Goal: Information Seeking & Learning: Learn about a topic

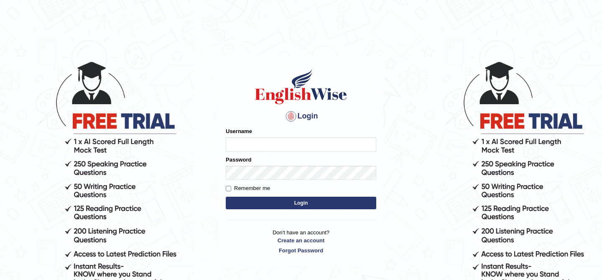
type input "kunwarrupesh"
click at [273, 148] on input "kunwarrupesh" at bounding box center [301, 144] width 150 height 14
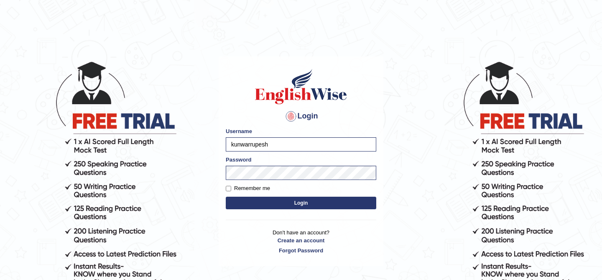
click at [250, 203] on button "Login" at bounding box center [301, 202] width 150 height 13
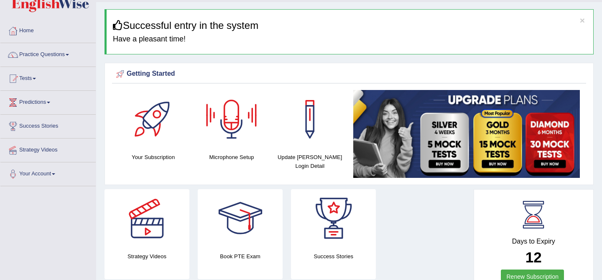
scroll to position [38, 0]
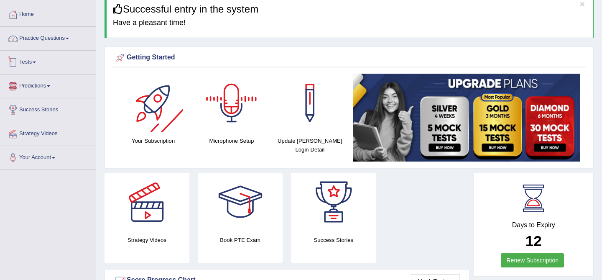
click at [56, 40] on link "Practice Questions" at bounding box center [47, 37] width 95 height 21
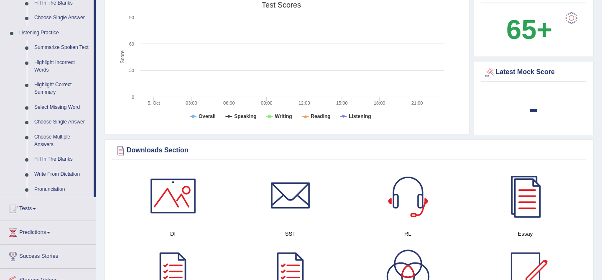
scroll to position [342, 0]
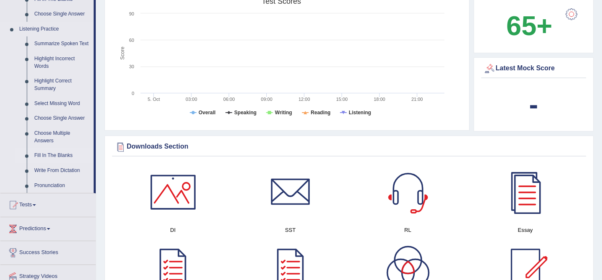
click at [48, 163] on link "Fill In The Blanks" at bounding box center [62, 155] width 63 height 15
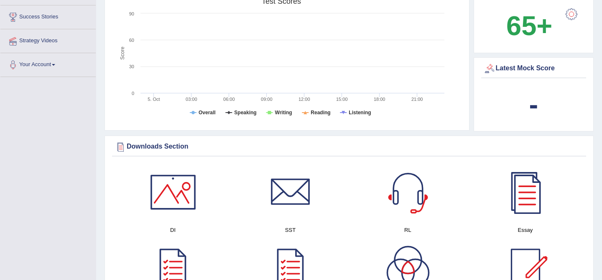
scroll to position [140, 0]
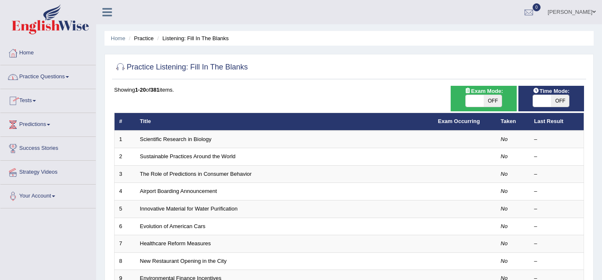
click at [36, 77] on link "Practice Questions" at bounding box center [47, 75] width 95 height 21
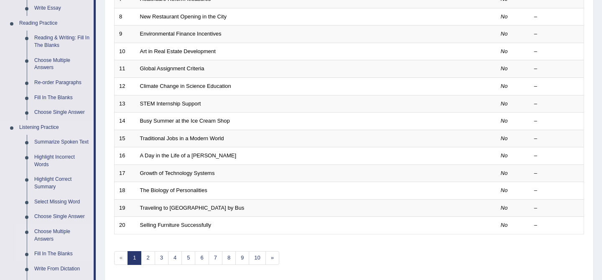
scroll to position [238, 0]
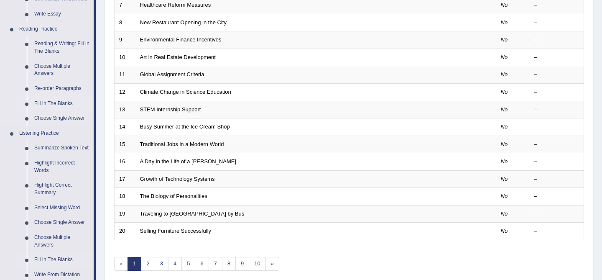
click at [47, 102] on link "Fill In The Blanks" at bounding box center [62, 103] width 63 height 15
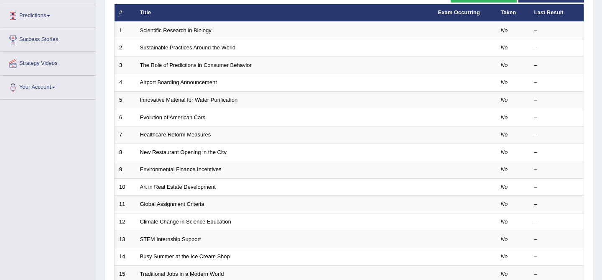
scroll to position [130, 0]
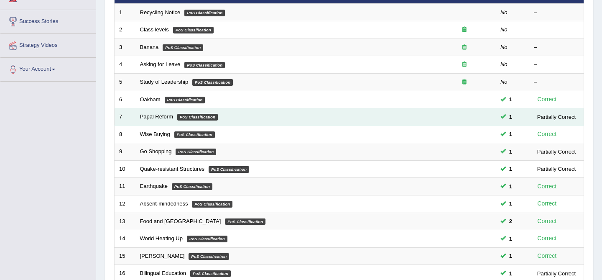
scroll to position [274, 0]
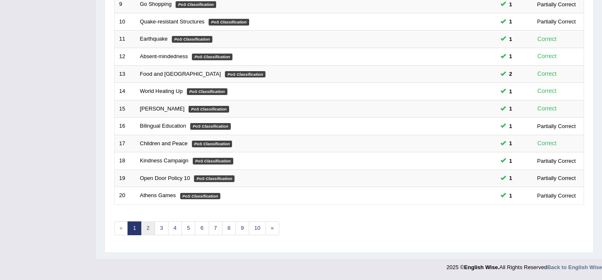
click at [145, 227] on link "2" at bounding box center [148, 228] width 14 height 14
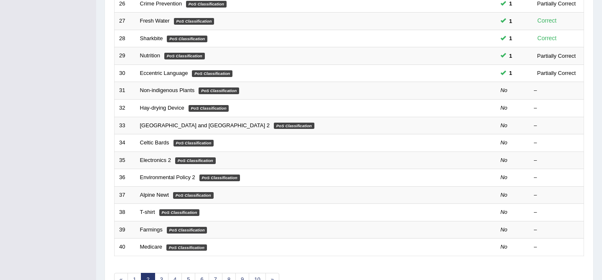
scroll to position [219, 0]
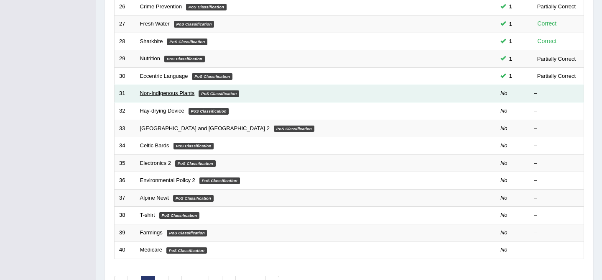
click at [151, 95] on link "Non-indigenous Plants" at bounding box center [167, 93] width 55 height 6
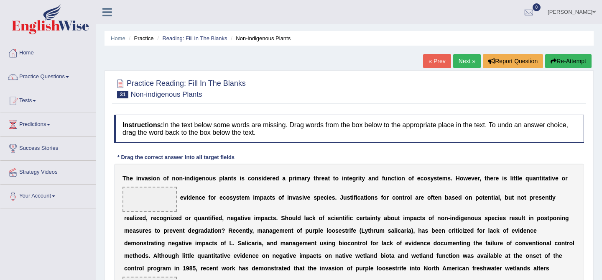
click at [465, 58] on link "Next »" at bounding box center [467, 61] width 28 height 14
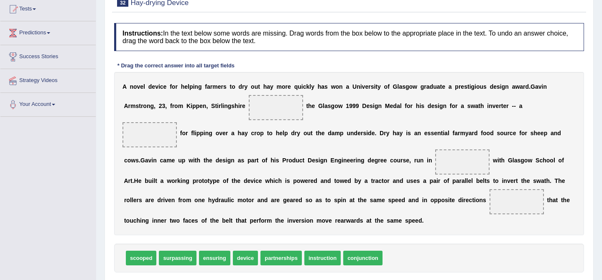
scroll to position [91, 0]
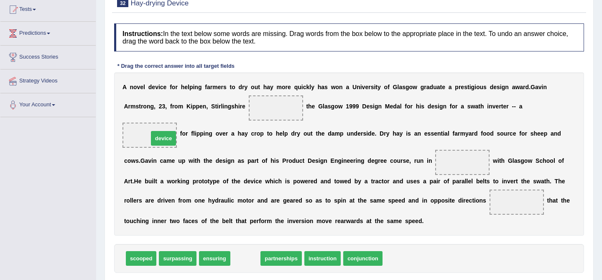
drag, startPoint x: 249, startPoint y: 262, endPoint x: 168, endPoint y: 142, distance: 145.0
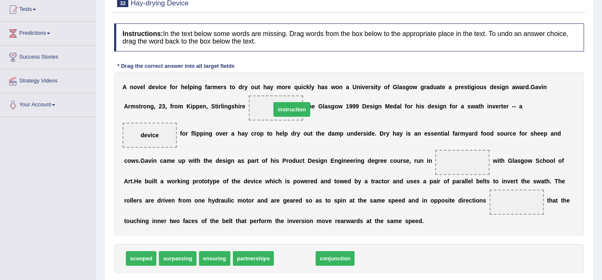
drag, startPoint x: 294, startPoint y: 263, endPoint x: 291, endPoint y: 115, distance: 148.4
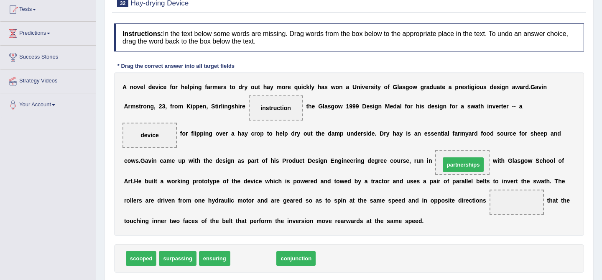
drag, startPoint x: 257, startPoint y: 260, endPoint x: 469, endPoint y: 165, distance: 231.6
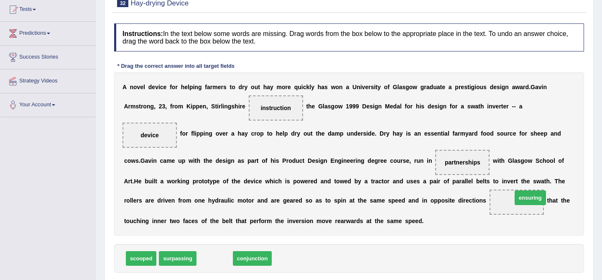
drag, startPoint x: 212, startPoint y: 259, endPoint x: 527, endPoint y: 198, distance: 321.4
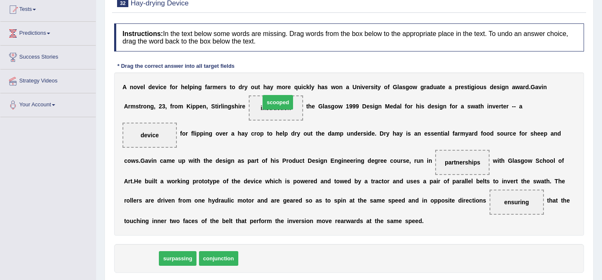
drag, startPoint x: 140, startPoint y: 260, endPoint x: 277, endPoint y: 104, distance: 207.3
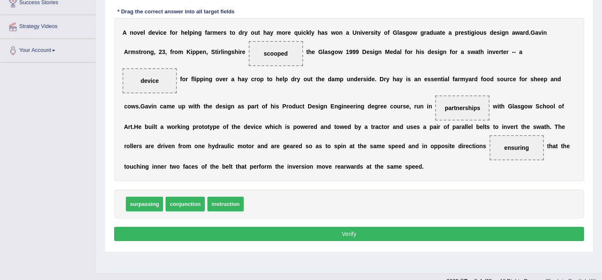
scroll to position [159, 0]
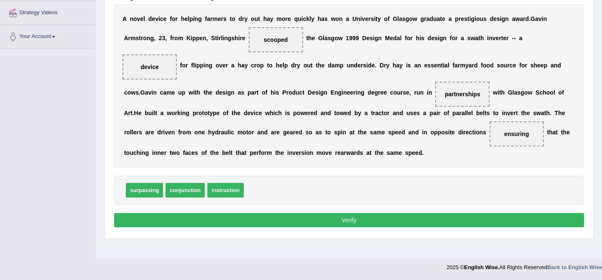
click at [367, 222] on button "Verify" at bounding box center [349, 220] width 470 height 14
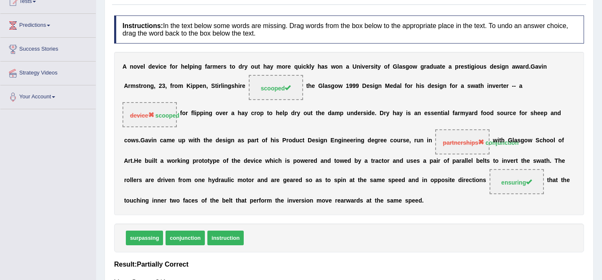
scroll to position [0, 0]
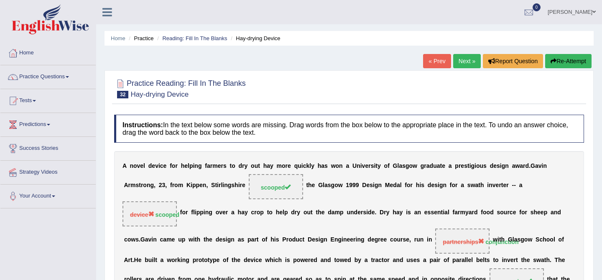
click at [457, 64] on link "Next »" at bounding box center [467, 61] width 28 height 14
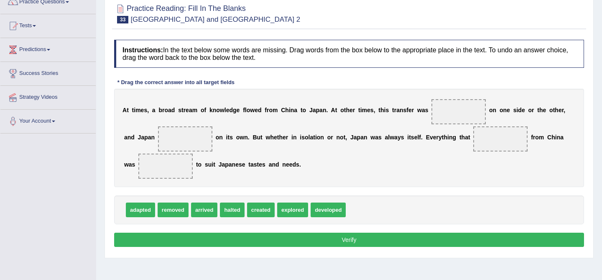
scroll to position [74, 0]
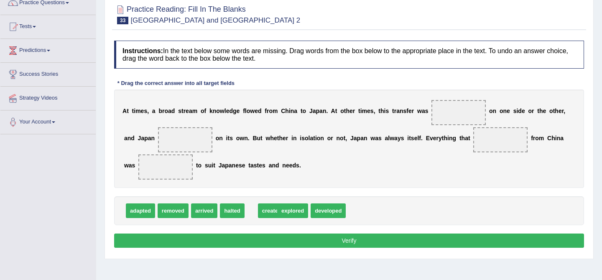
drag, startPoint x: 263, startPoint y: 215, endPoint x: 270, endPoint y: 215, distance: 6.7
drag, startPoint x: 330, startPoint y: 212, endPoint x: 180, endPoint y: 141, distance: 166.0
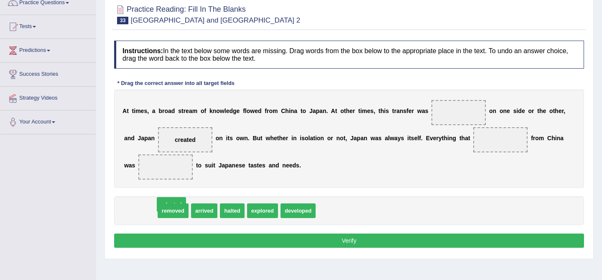
drag, startPoint x: 143, startPoint y: 213, endPoint x: 217, endPoint y: 199, distance: 74.8
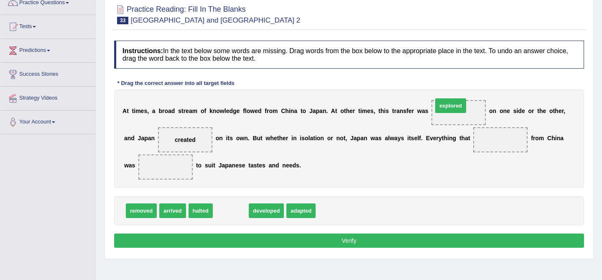
drag, startPoint x: 230, startPoint y: 210, endPoint x: 454, endPoint y: 108, distance: 246.0
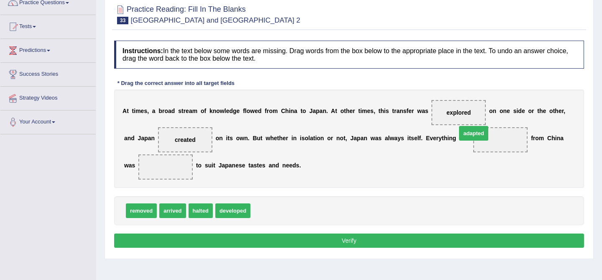
drag, startPoint x: 266, startPoint y: 212, endPoint x: 472, endPoint y: 135, distance: 220.1
drag, startPoint x: 199, startPoint y: 211, endPoint x: 443, endPoint y: 108, distance: 264.3
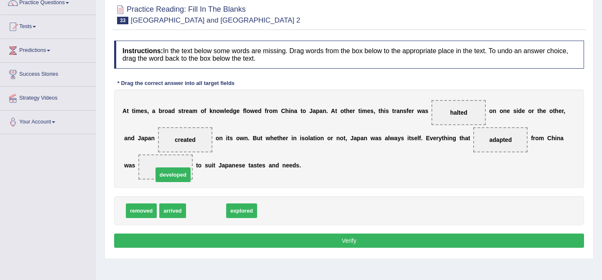
drag, startPoint x: 213, startPoint y: 213, endPoint x: 180, endPoint y: 177, distance: 48.8
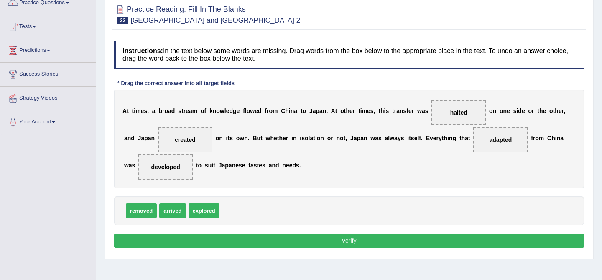
click at [324, 242] on button "Verify" at bounding box center [349, 240] width 470 height 14
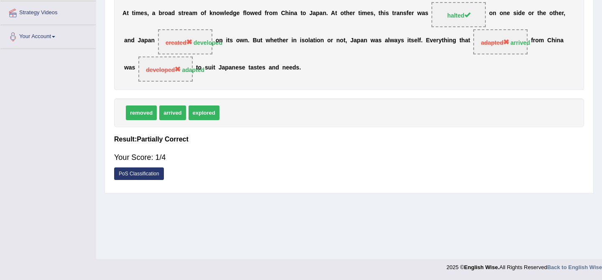
scroll to position [0, 0]
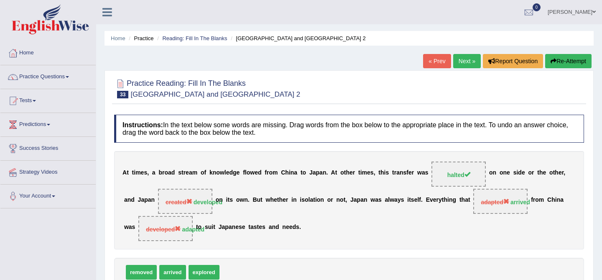
click at [551, 63] on icon "button" at bounding box center [553, 61] width 6 height 6
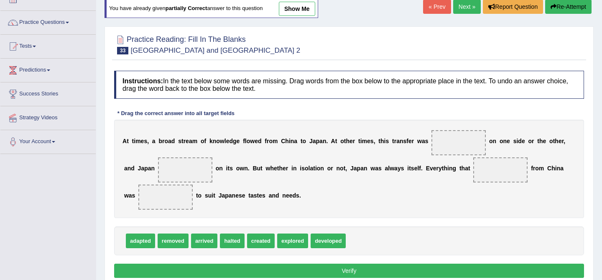
scroll to position [69, 0]
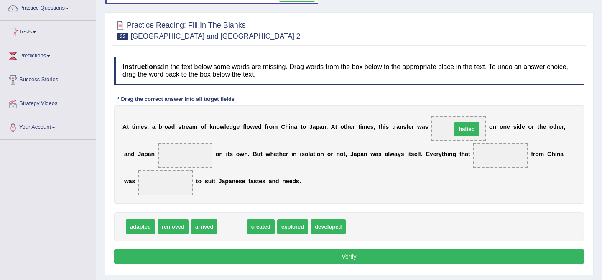
drag, startPoint x: 235, startPoint y: 225, endPoint x: 470, endPoint y: 128, distance: 253.9
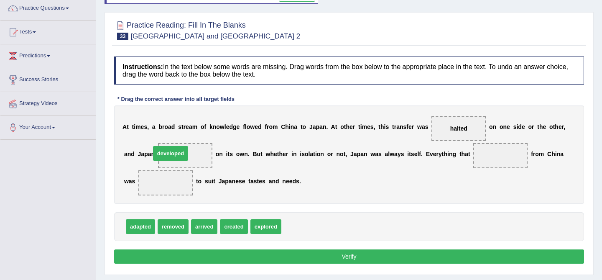
drag, startPoint x: 301, startPoint y: 231, endPoint x: 180, endPoint y: 156, distance: 142.4
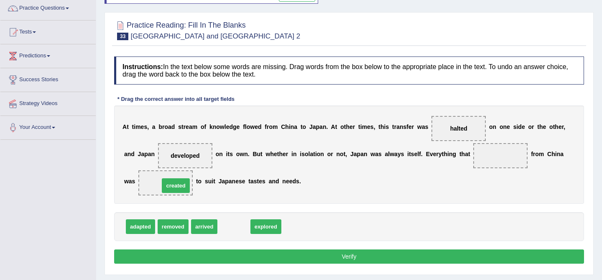
drag, startPoint x: 234, startPoint y: 226, endPoint x: 176, endPoint y: 185, distance: 71.1
click at [217, 229] on span "arrived" at bounding box center [204, 226] width 26 height 15
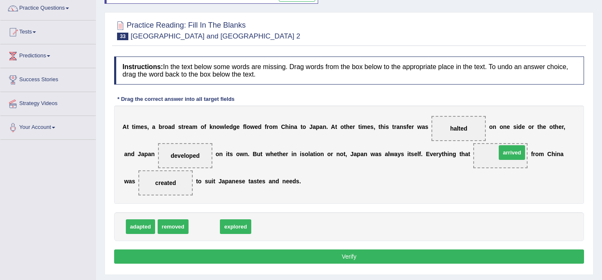
drag, startPoint x: 216, startPoint y: 229, endPoint x: 524, endPoint y: 155, distance: 316.5
click at [299, 254] on button "Verify" at bounding box center [349, 256] width 470 height 14
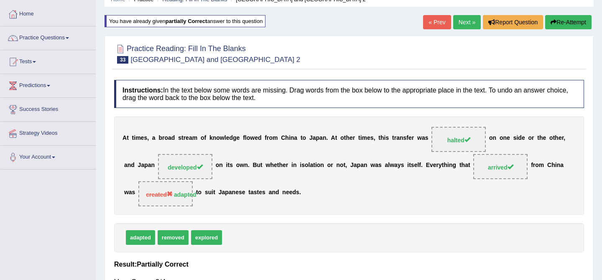
scroll to position [26, 0]
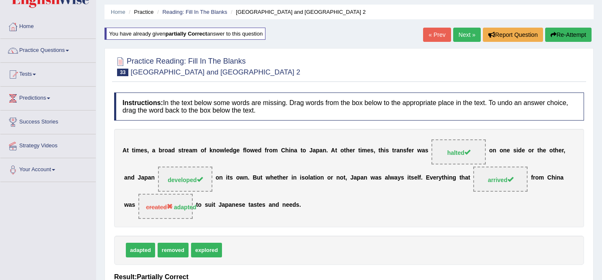
click at [561, 33] on button "Re-Attempt" at bounding box center [568, 35] width 46 height 14
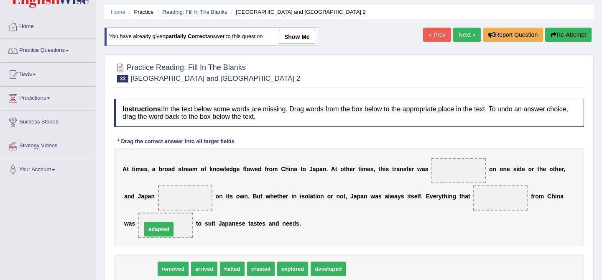
drag, startPoint x: 146, startPoint y: 268, endPoint x: 165, endPoint y: 229, distance: 43.6
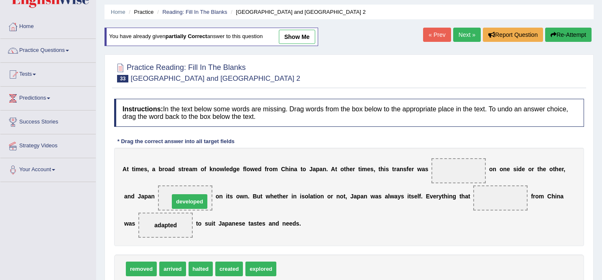
drag, startPoint x: 297, startPoint y: 270, endPoint x: 190, endPoint y: 203, distance: 126.6
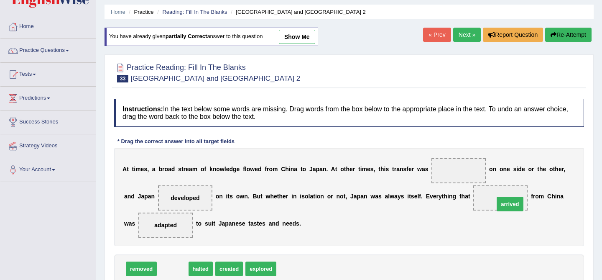
drag, startPoint x: 174, startPoint y: 268, endPoint x: 511, endPoint y: 204, distance: 343.5
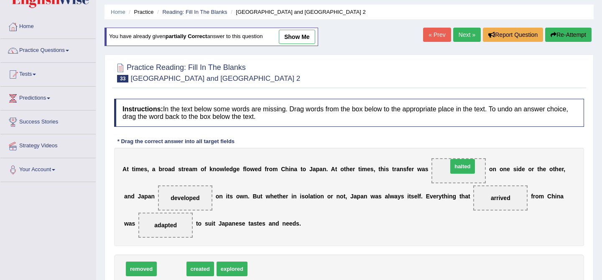
drag, startPoint x: 176, startPoint y: 268, endPoint x: 467, endPoint y: 167, distance: 308.0
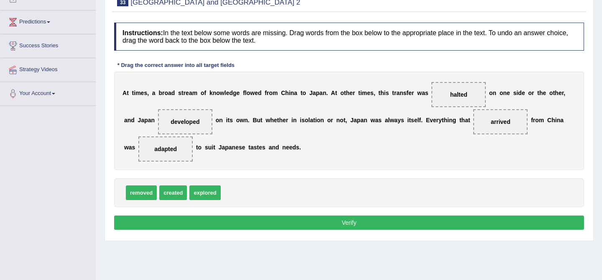
scroll to position [107, 0]
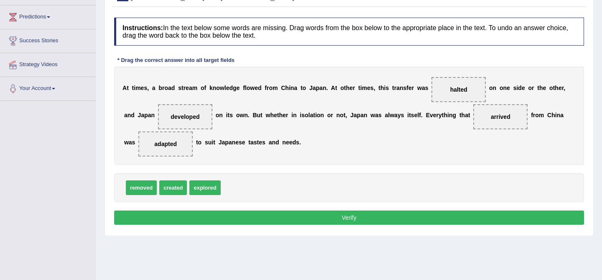
click at [360, 212] on button "Verify" at bounding box center [349, 217] width 470 height 14
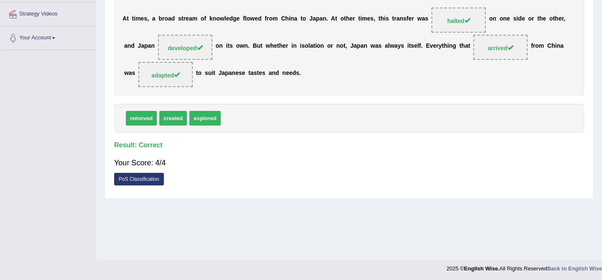
scroll to position [0, 0]
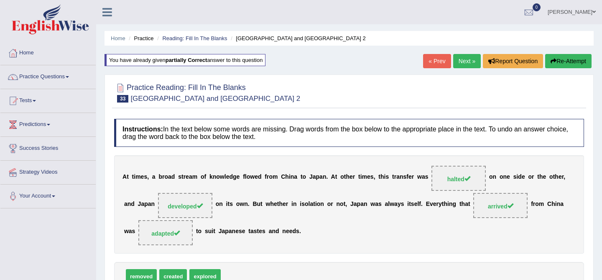
click at [460, 61] on link "Next »" at bounding box center [467, 61] width 28 height 14
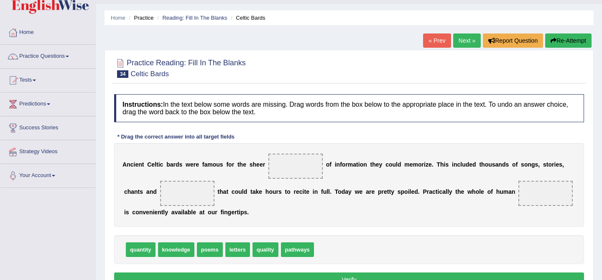
scroll to position [28, 0]
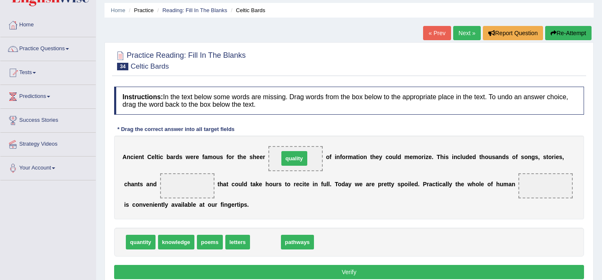
drag, startPoint x: 260, startPoint y: 239, endPoint x: 288, endPoint y: 159, distance: 85.1
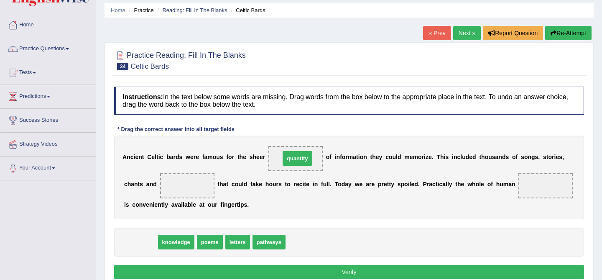
drag, startPoint x: 143, startPoint y: 241, endPoint x: 300, endPoint y: 158, distance: 177.6
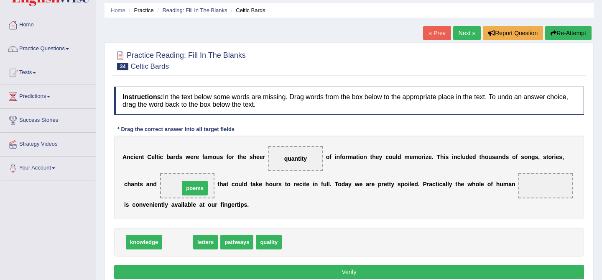
drag, startPoint x: 173, startPoint y: 240, endPoint x: 190, endPoint y: 186, distance: 56.8
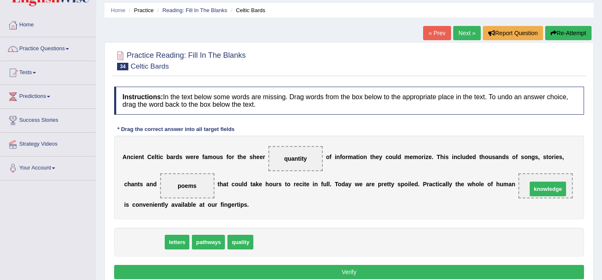
drag, startPoint x: 143, startPoint y: 244, endPoint x: 547, endPoint y: 191, distance: 407.2
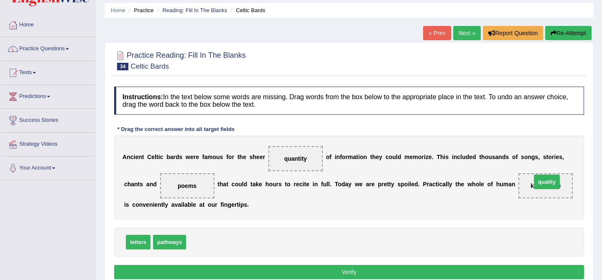
drag, startPoint x: 208, startPoint y: 243, endPoint x: 553, endPoint y: 183, distance: 350.4
click at [346, 269] on button "Verify" at bounding box center [349, 272] width 470 height 14
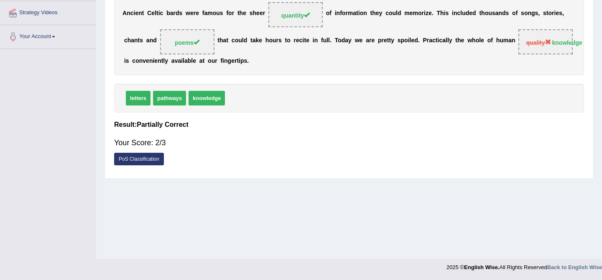
scroll to position [0, 0]
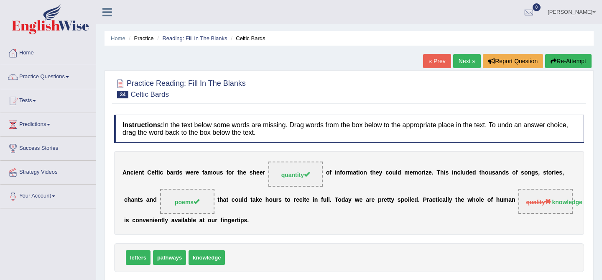
click at [553, 61] on icon "button" at bounding box center [553, 61] width 6 height 6
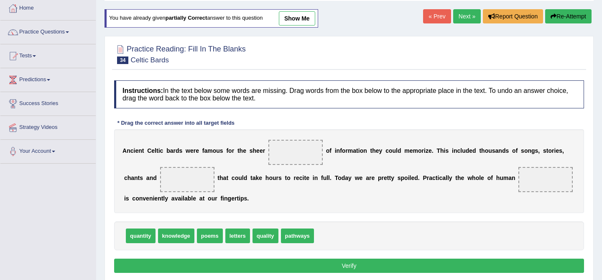
scroll to position [43, 0]
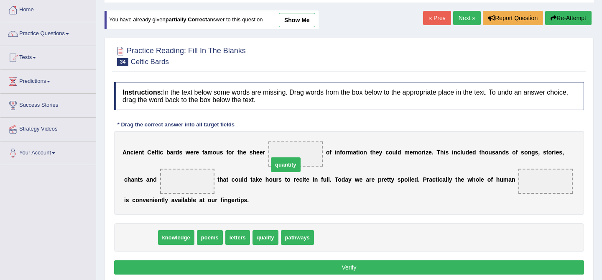
drag, startPoint x: 140, startPoint y: 239, endPoint x: 293, endPoint y: 158, distance: 173.0
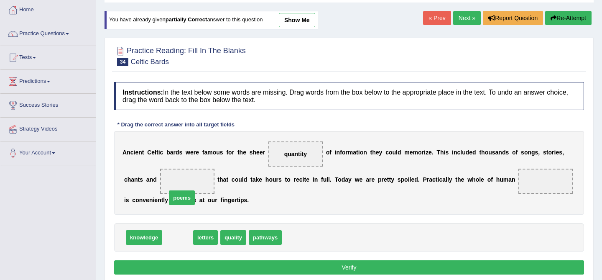
drag, startPoint x: 176, startPoint y: 240, endPoint x: 181, endPoint y: 192, distance: 48.3
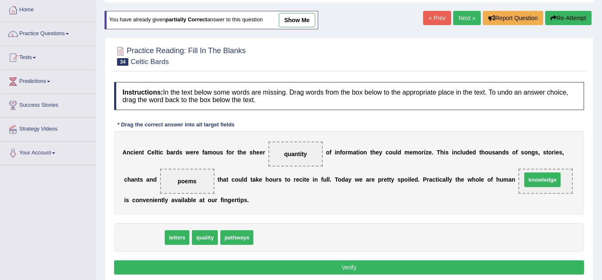
drag, startPoint x: 137, startPoint y: 235, endPoint x: 535, endPoint y: 178, distance: 402.5
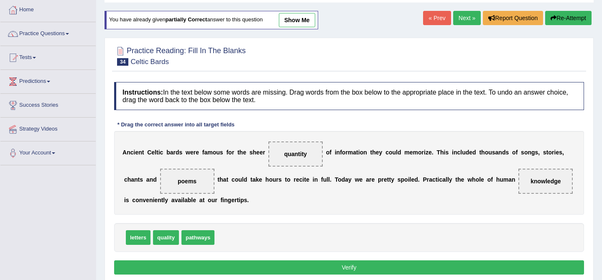
click at [456, 274] on button "Verify" at bounding box center [349, 267] width 470 height 14
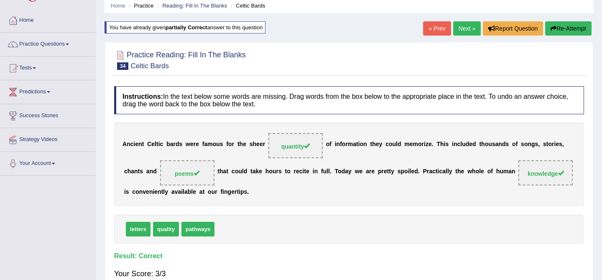
scroll to position [0, 0]
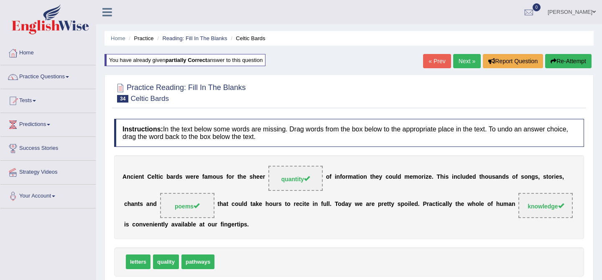
click at [468, 67] on link "Next »" at bounding box center [467, 61] width 28 height 14
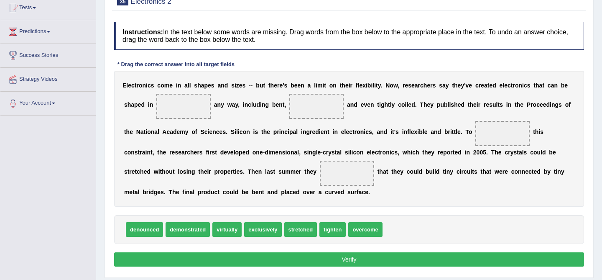
scroll to position [93, 0]
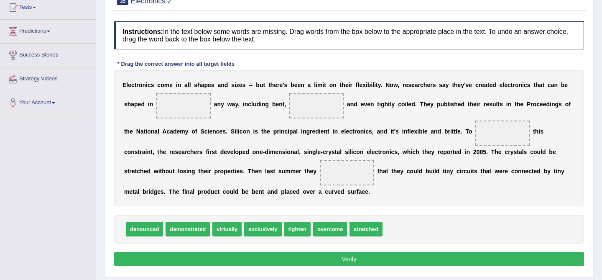
click at [368, 230] on span "stretched" at bounding box center [365, 229] width 33 height 15
drag, startPoint x: 368, startPoint y: 230, endPoint x: 184, endPoint y: 104, distance: 222.6
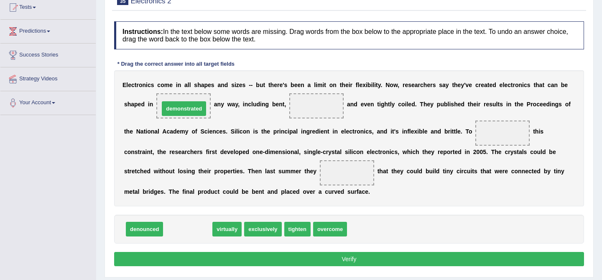
drag, startPoint x: 195, startPoint y: 230, endPoint x: 190, endPoint y: 111, distance: 119.2
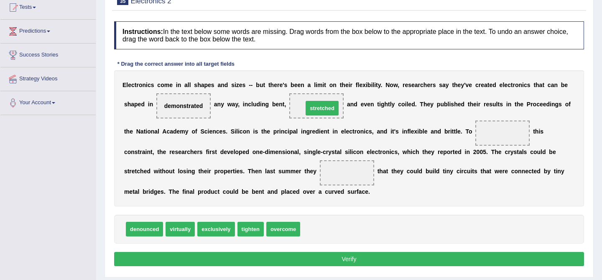
drag, startPoint x: 317, startPoint y: 229, endPoint x: 319, endPoint y: 107, distance: 122.5
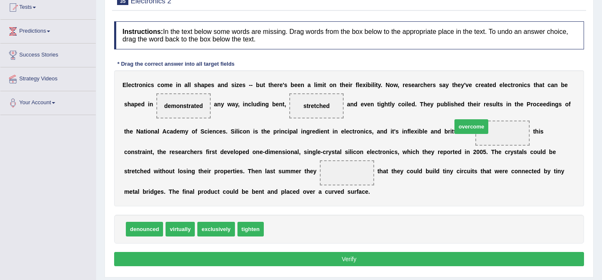
drag, startPoint x: 278, startPoint y: 230, endPoint x: 466, endPoint y: 131, distance: 212.6
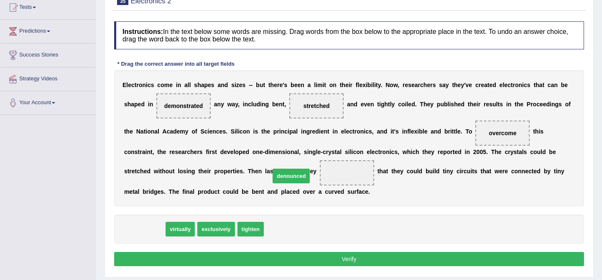
drag, startPoint x: 152, startPoint y: 227, endPoint x: 299, endPoint y: 173, distance: 156.0
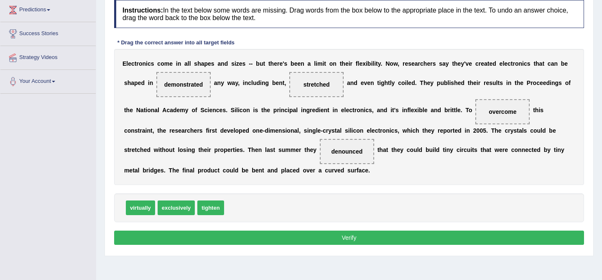
scroll to position [115, 0]
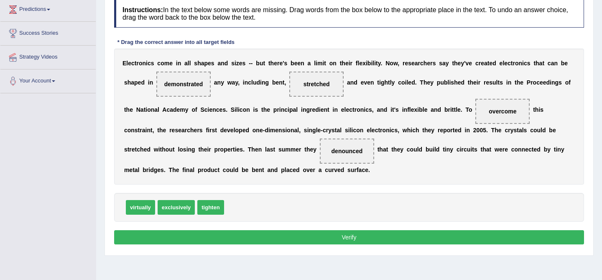
click at [396, 240] on button "Verify" at bounding box center [349, 237] width 470 height 14
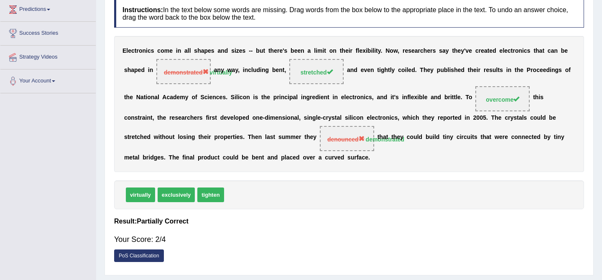
scroll to position [0, 0]
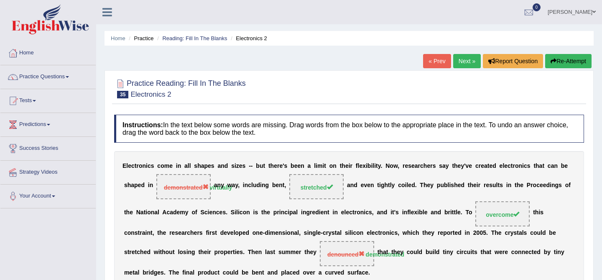
click at [554, 62] on button "Re-Attempt" at bounding box center [568, 61] width 46 height 14
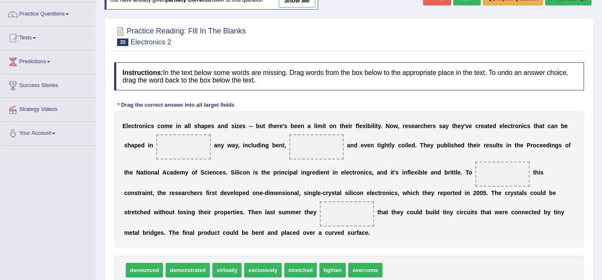
scroll to position [65, 0]
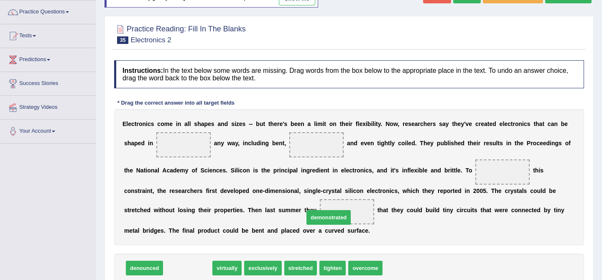
drag, startPoint x: 183, startPoint y: 267, endPoint x: 324, endPoint y: 217, distance: 149.5
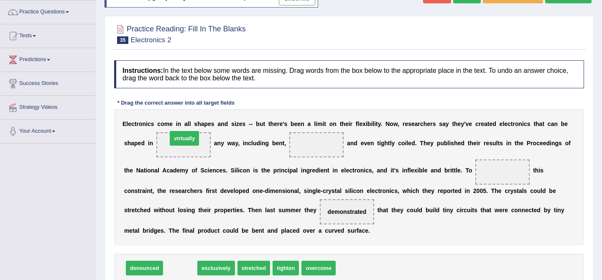
drag, startPoint x: 182, startPoint y: 268, endPoint x: 186, endPoint y: 139, distance: 129.6
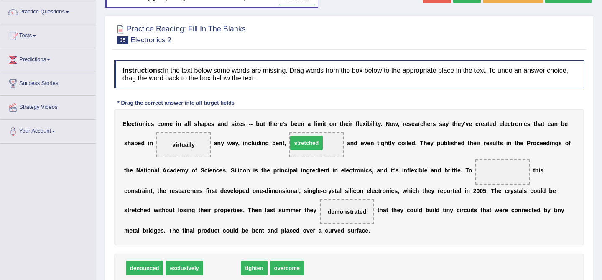
drag, startPoint x: 224, startPoint y: 267, endPoint x: 307, endPoint y: 143, distance: 149.1
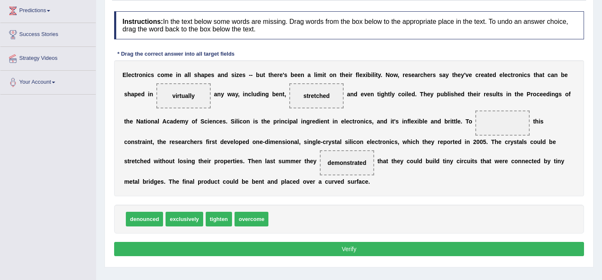
scroll to position [115, 0]
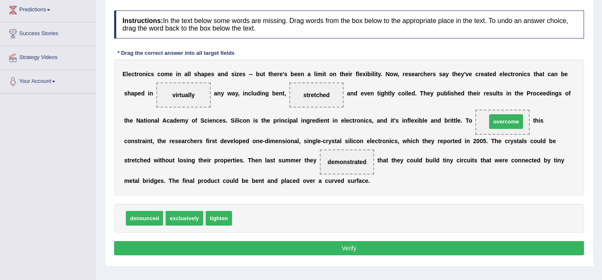
drag, startPoint x: 251, startPoint y: 216, endPoint x: 504, endPoint y: 119, distance: 271.2
click at [425, 250] on button "Verify" at bounding box center [349, 248] width 470 height 14
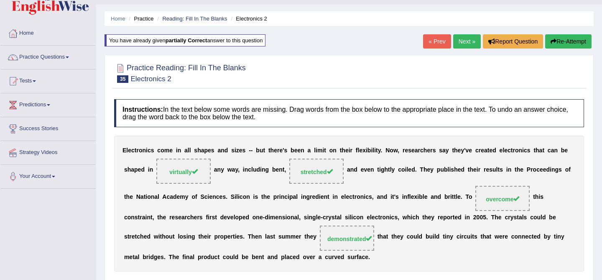
scroll to position [0, 0]
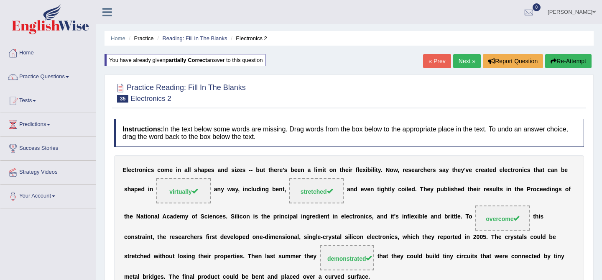
click at [545, 59] on button "Re-Attempt" at bounding box center [568, 61] width 46 height 14
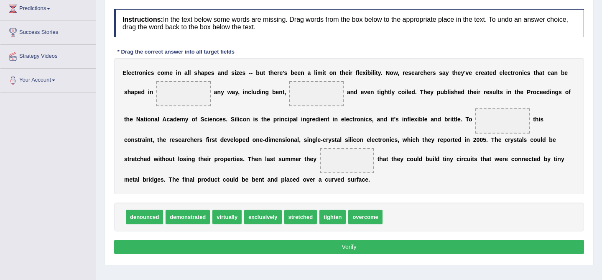
scroll to position [104, 0]
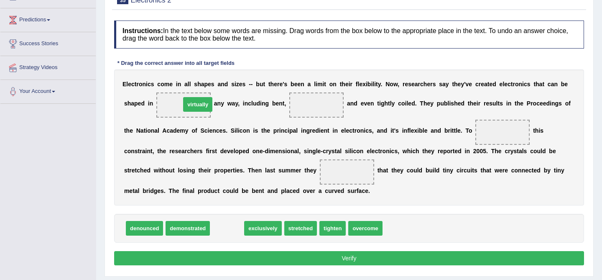
drag, startPoint x: 229, startPoint y: 226, endPoint x: 192, endPoint y: 106, distance: 126.0
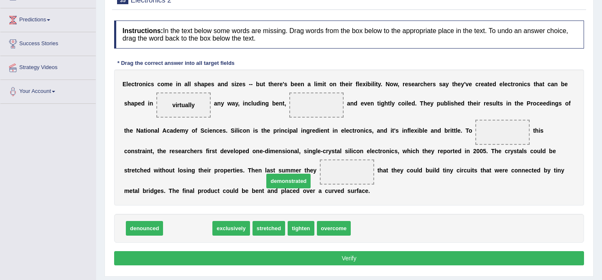
drag, startPoint x: 196, startPoint y: 230, endPoint x: 305, endPoint y: 179, distance: 120.0
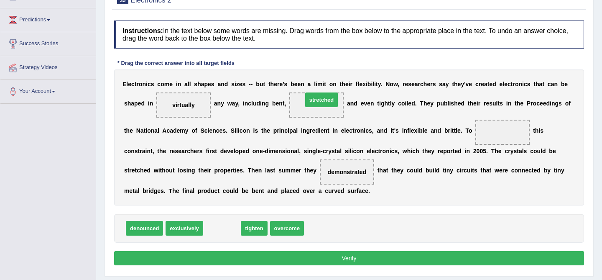
drag, startPoint x: 219, startPoint y: 228, endPoint x: 318, endPoint y: 100, distance: 161.4
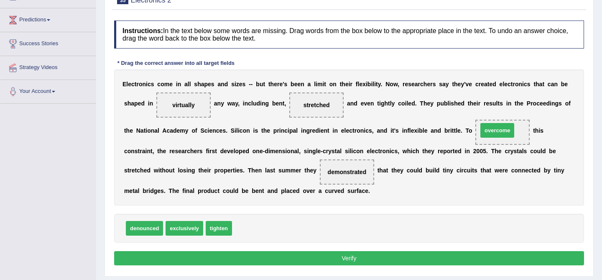
drag, startPoint x: 247, startPoint y: 225, endPoint x: 493, endPoint y: 128, distance: 264.4
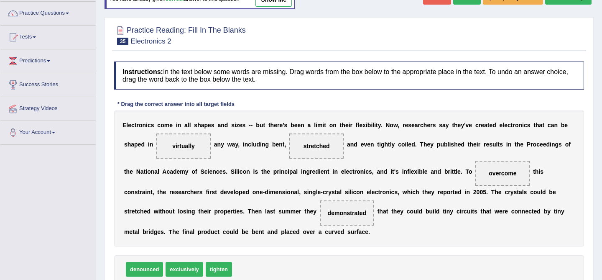
scroll to position [159, 0]
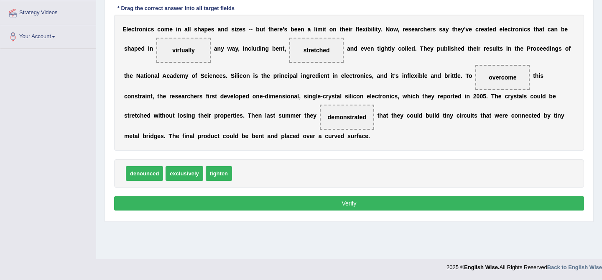
click at [378, 204] on button "Verify" at bounding box center [349, 203] width 470 height 14
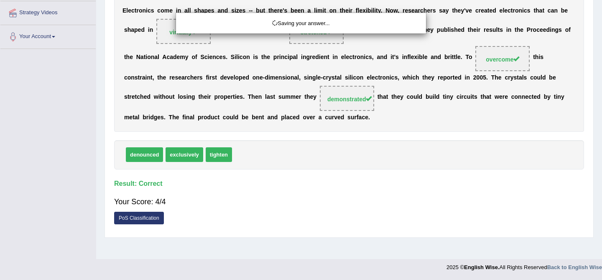
click at [381, 204] on div "Saving your answer..." at bounding box center [301, 140] width 602 height 280
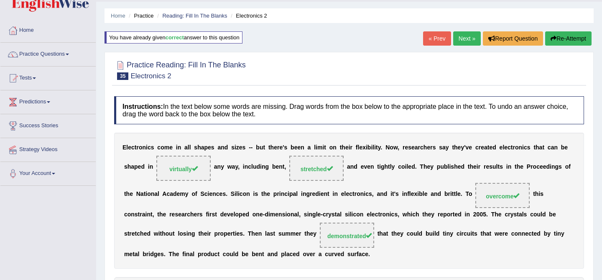
scroll to position [0, 0]
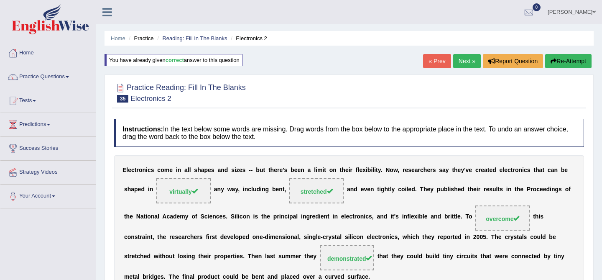
click at [467, 59] on link "Next »" at bounding box center [467, 61] width 28 height 14
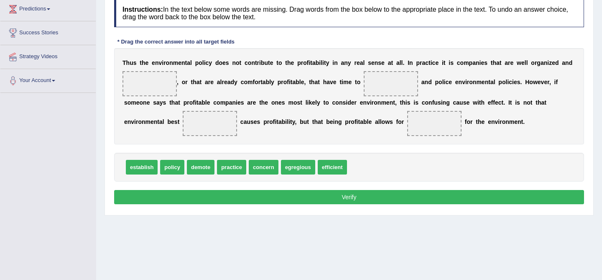
scroll to position [112, 0]
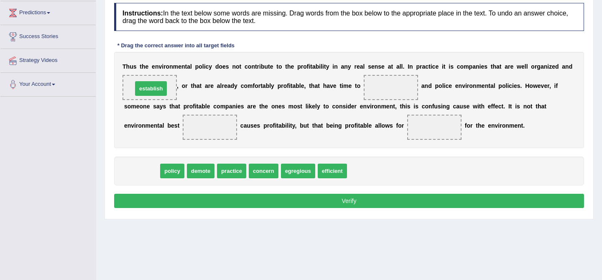
drag, startPoint x: 145, startPoint y: 171, endPoint x: 154, endPoint y: 91, distance: 79.9
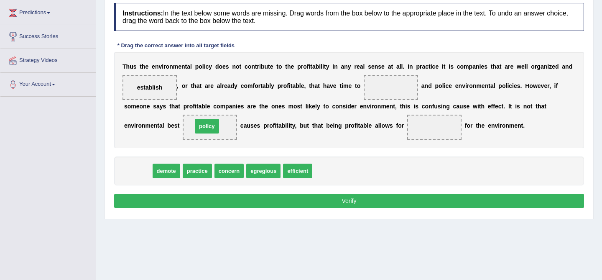
drag, startPoint x: 139, startPoint y: 168, endPoint x: 208, endPoint y: 124, distance: 82.0
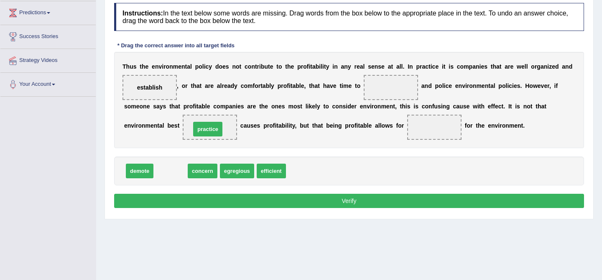
drag, startPoint x: 168, startPoint y: 175, endPoint x: 206, endPoint y: 133, distance: 55.6
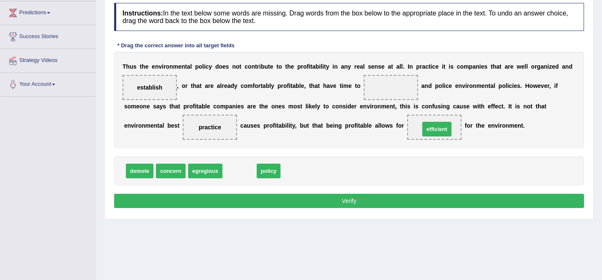
drag, startPoint x: 240, startPoint y: 173, endPoint x: 438, endPoint y: 131, distance: 202.2
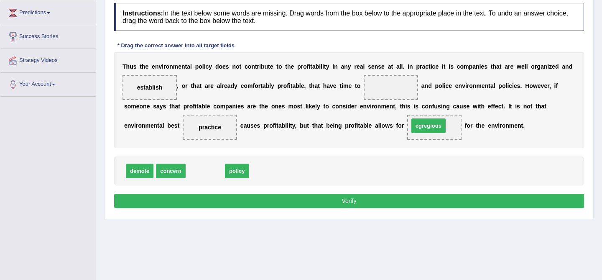
drag, startPoint x: 213, startPoint y: 173, endPoint x: 436, endPoint y: 127, distance: 227.7
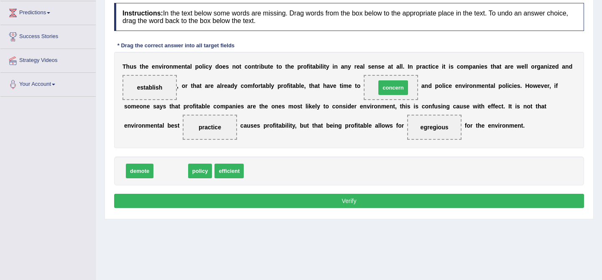
drag, startPoint x: 173, startPoint y: 169, endPoint x: 400, endPoint y: 85, distance: 242.0
click at [360, 206] on button "Verify" at bounding box center [349, 201] width 470 height 14
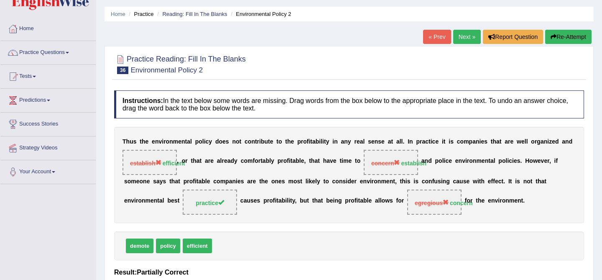
scroll to position [26, 0]
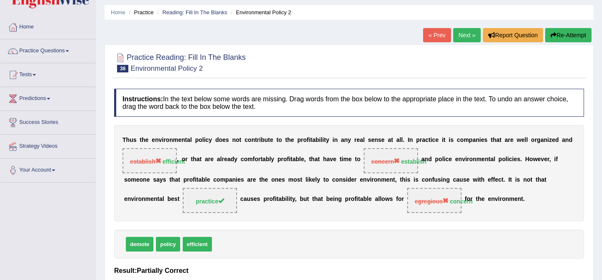
click at [562, 33] on button "Re-Attempt" at bounding box center [568, 35] width 46 height 14
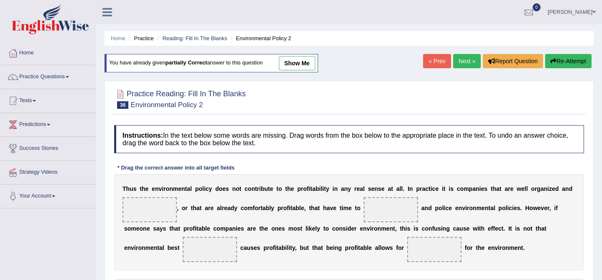
click at [158, 208] on span at bounding box center [149, 209] width 54 height 25
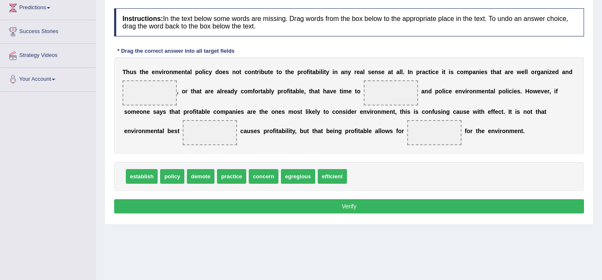
scroll to position [115, 0]
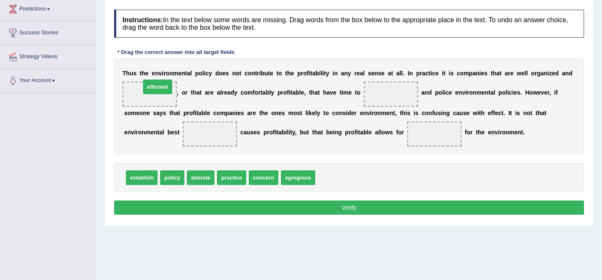
drag, startPoint x: 331, startPoint y: 177, endPoint x: 156, endPoint y: 87, distance: 196.5
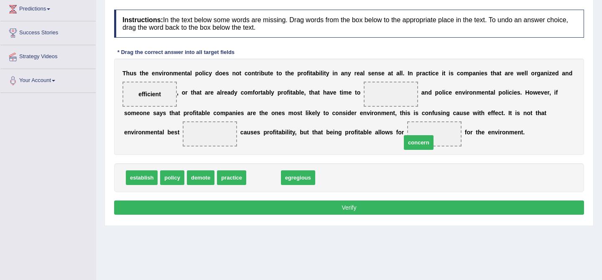
drag, startPoint x: 258, startPoint y: 179, endPoint x: 413, endPoint y: 144, distance: 159.0
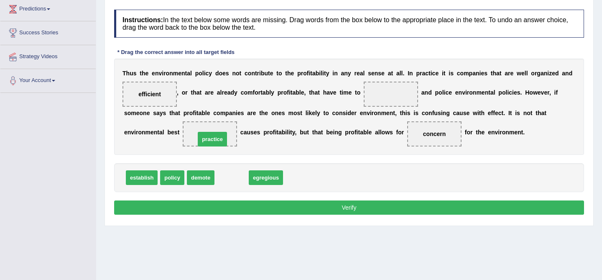
drag, startPoint x: 234, startPoint y: 174, endPoint x: 214, endPoint y: 137, distance: 42.4
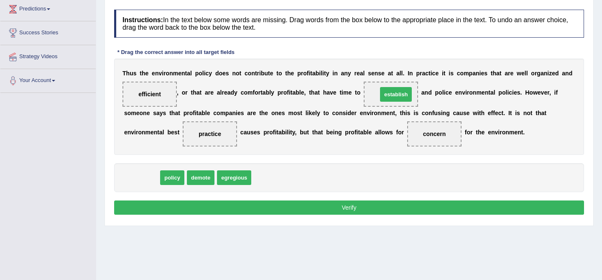
drag, startPoint x: 133, startPoint y: 179, endPoint x: 387, endPoint y: 95, distance: 267.3
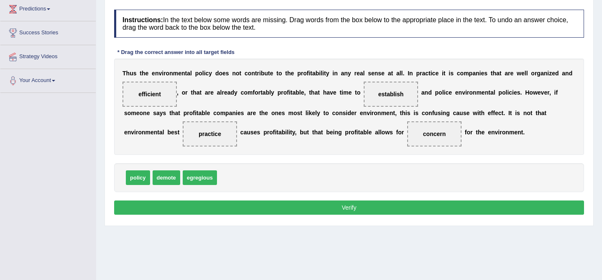
click at [414, 203] on button "Verify" at bounding box center [349, 207] width 470 height 14
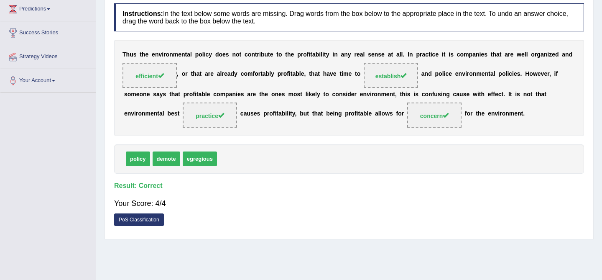
scroll to position [0, 0]
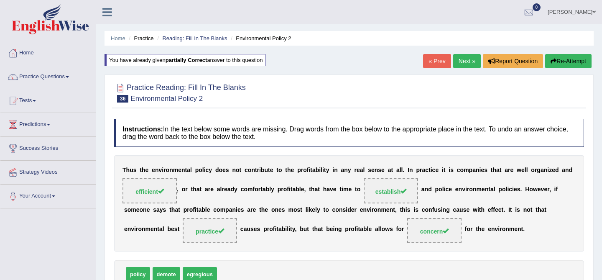
click at [466, 60] on link "Next »" at bounding box center [467, 61] width 28 height 14
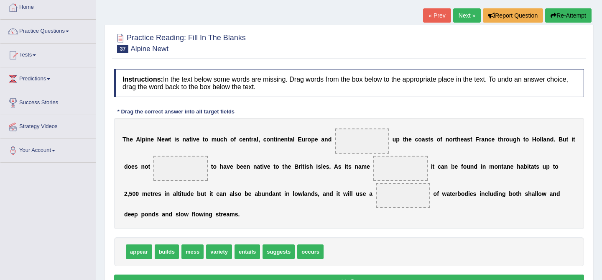
scroll to position [46, 0]
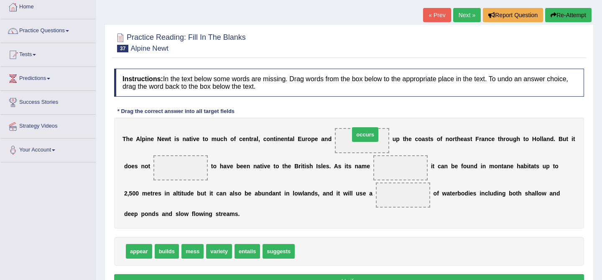
drag, startPoint x: 306, startPoint y: 247, endPoint x: 360, endPoint y: 132, distance: 127.5
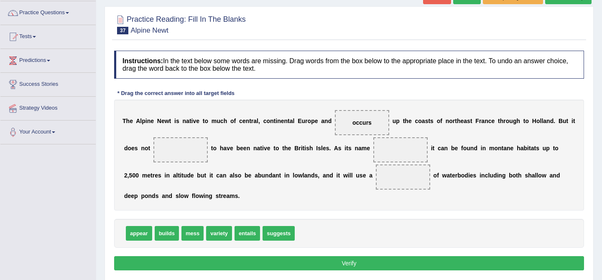
scroll to position [65, 0]
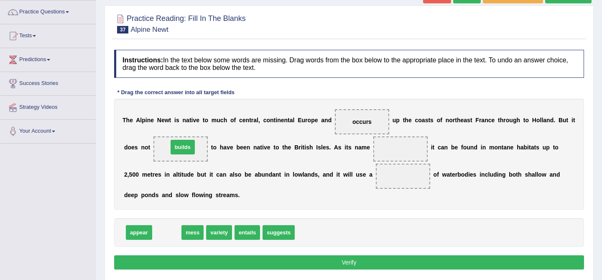
drag, startPoint x: 166, startPoint y: 232, endPoint x: 181, endPoint y: 148, distance: 85.9
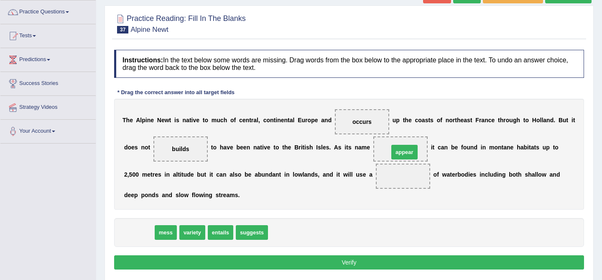
drag, startPoint x: 135, startPoint y: 230, endPoint x: 399, endPoint y: 149, distance: 276.7
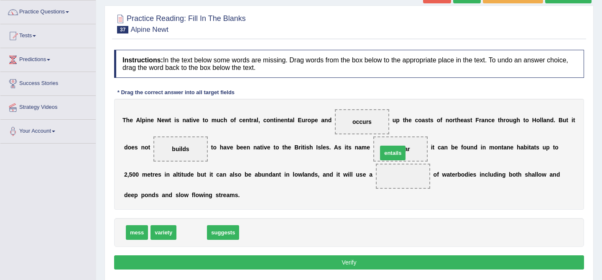
drag, startPoint x: 189, startPoint y: 232, endPoint x: 390, endPoint y: 153, distance: 215.6
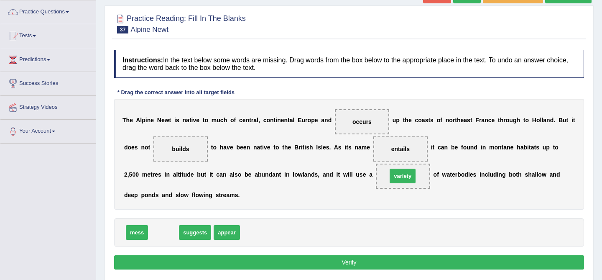
drag, startPoint x: 162, startPoint y: 234, endPoint x: 400, endPoint y: 177, distance: 245.3
click at [268, 259] on button "Verify" at bounding box center [349, 262] width 470 height 14
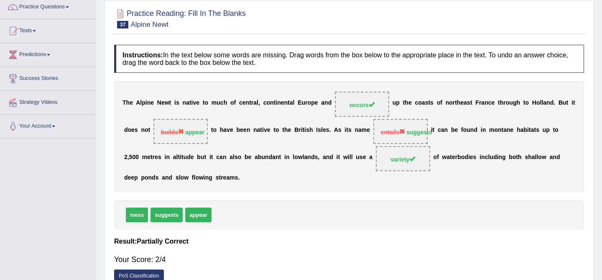
scroll to position [0, 0]
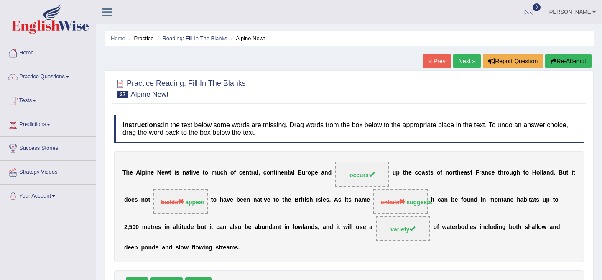
click at [559, 59] on button "Re-Attempt" at bounding box center [568, 61] width 46 height 14
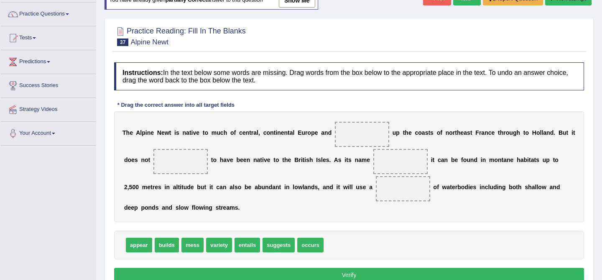
scroll to position [62, 0]
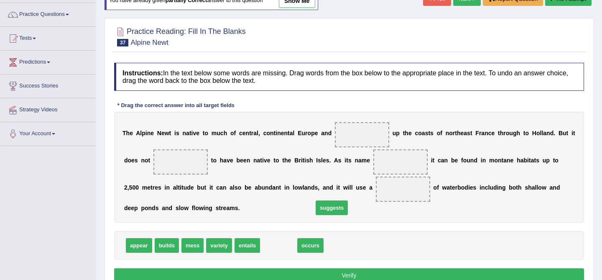
drag, startPoint x: 278, startPoint y: 245, endPoint x: 370, endPoint y: 181, distance: 112.3
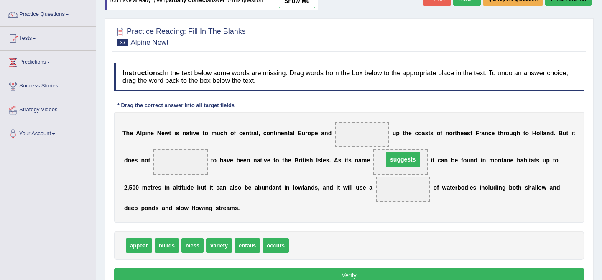
drag, startPoint x: 404, startPoint y: 187, endPoint x: 404, endPoint y: 157, distance: 29.7
drag, startPoint x: 142, startPoint y: 243, endPoint x: 180, endPoint y: 161, distance: 91.1
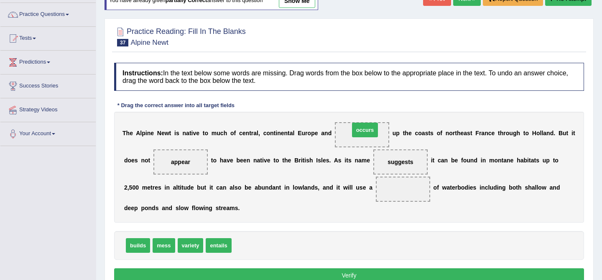
drag, startPoint x: 245, startPoint y: 247, endPoint x: 362, endPoint y: 132, distance: 164.6
drag, startPoint x: 186, startPoint y: 248, endPoint x: 403, endPoint y: 193, distance: 223.3
click at [365, 274] on button "Verify" at bounding box center [349, 275] width 470 height 14
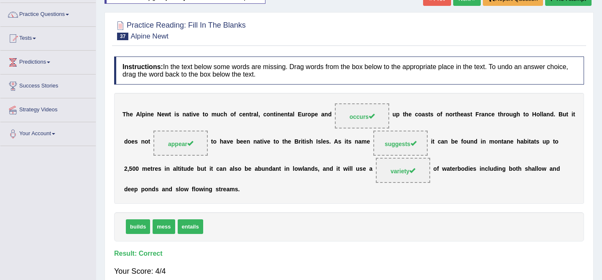
scroll to position [0, 0]
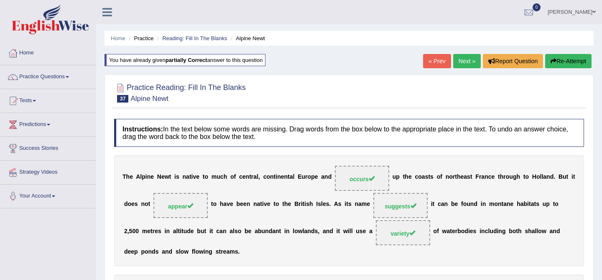
click at [564, 60] on button "Re-Attempt" at bounding box center [568, 61] width 46 height 14
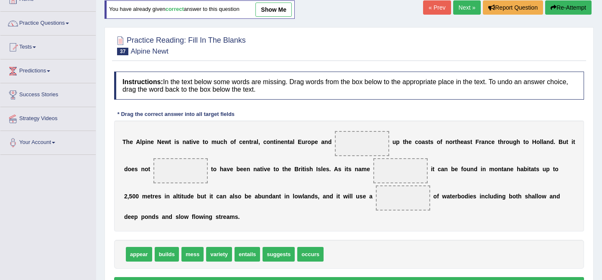
scroll to position [53, 0]
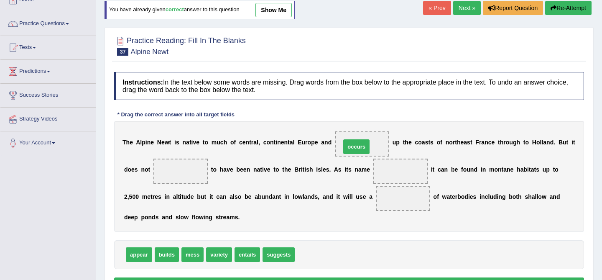
drag, startPoint x: 308, startPoint y: 254, endPoint x: 360, endPoint y: 141, distance: 124.2
drag, startPoint x: 144, startPoint y: 255, endPoint x: 185, endPoint y: 173, distance: 91.4
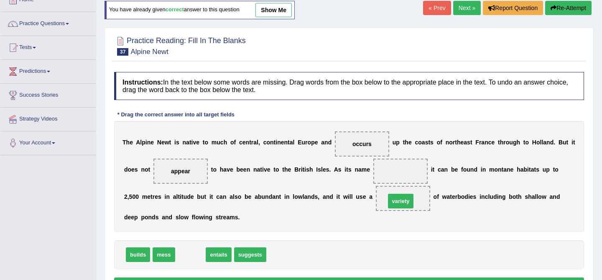
drag, startPoint x: 195, startPoint y: 256, endPoint x: 408, endPoint y: 199, distance: 220.3
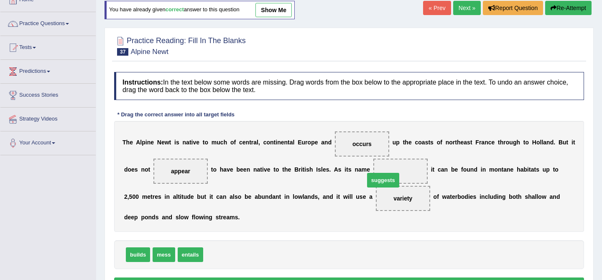
drag, startPoint x: 227, startPoint y: 253, endPoint x: 399, endPoint y: 169, distance: 192.2
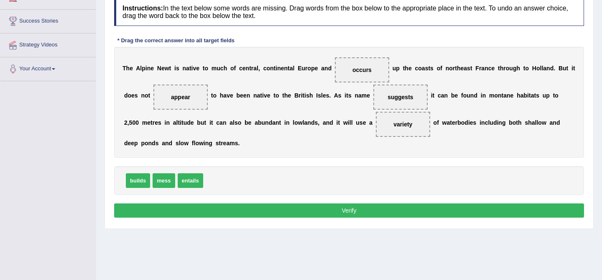
scroll to position [137, 0]
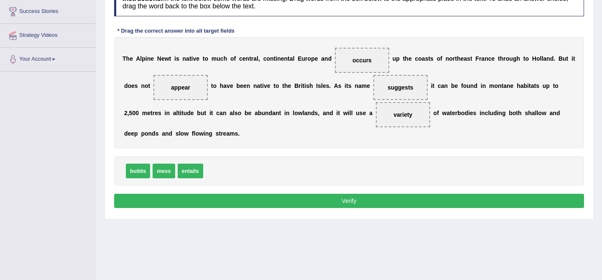
click at [360, 198] on button "Verify" at bounding box center [349, 201] width 470 height 14
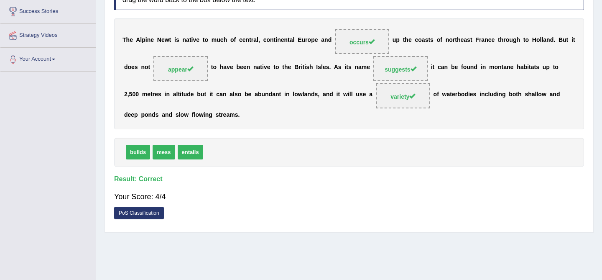
scroll to position [0, 0]
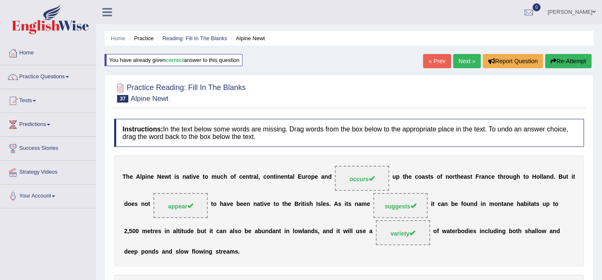
click at [468, 61] on link "Next »" at bounding box center [467, 61] width 28 height 14
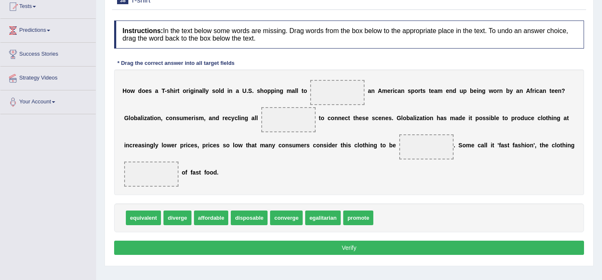
scroll to position [96, 0]
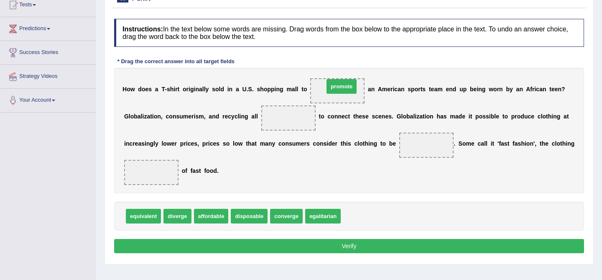
drag, startPoint x: 357, startPoint y: 214, endPoint x: 340, endPoint y: 84, distance: 131.1
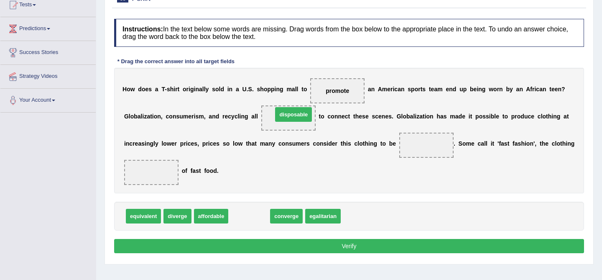
drag, startPoint x: 255, startPoint y: 217, endPoint x: 299, endPoint y: 115, distance: 110.4
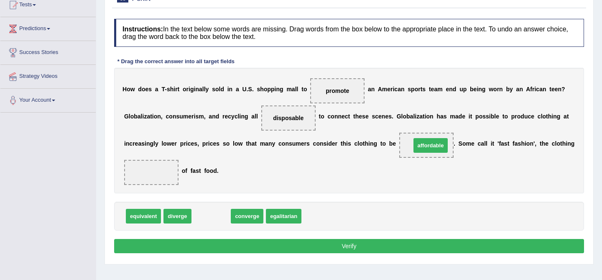
drag, startPoint x: 209, startPoint y: 219, endPoint x: 429, endPoint y: 148, distance: 230.5
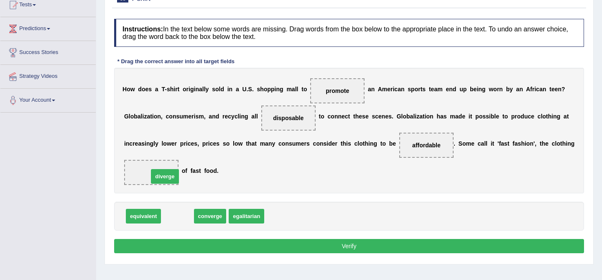
drag, startPoint x: 173, startPoint y: 215, endPoint x: 160, endPoint y: 174, distance: 42.8
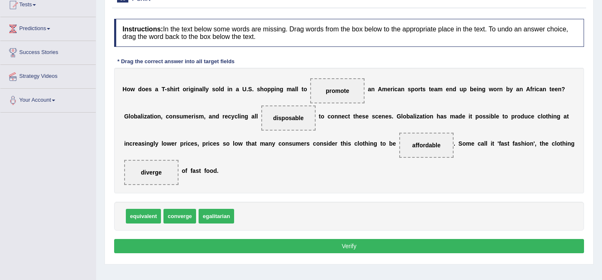
click at [300, 246] on button "Verify" at bounding box center [349, 246] width 470 height 14
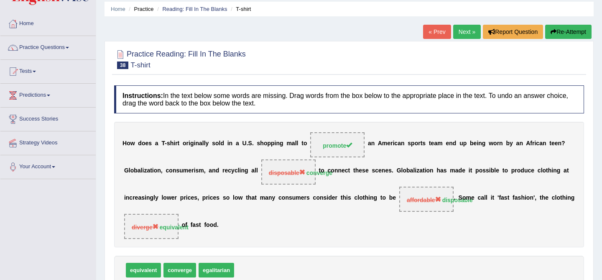
scroll to position [0, 0]
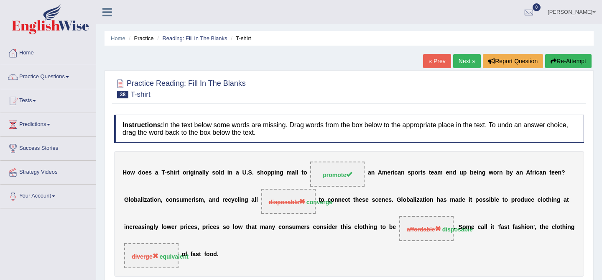
click at [558, 65] on button "Re-Attempt" at bounding box center [568, 61] width 46 height 14
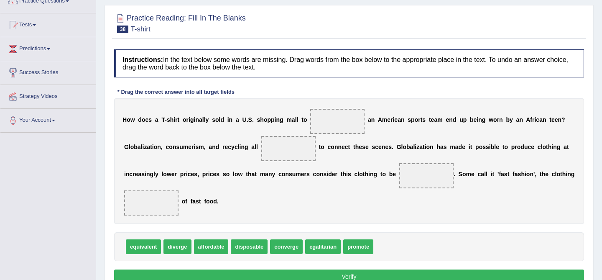
scroll to position [96, 0]
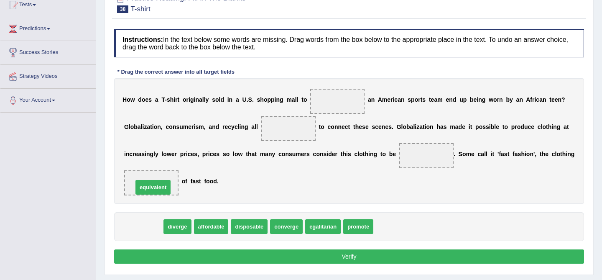
drag, startPoint x: 149, startPoint y: 227, endPoint x: 158, endPoint y: 187, distance: 41.3
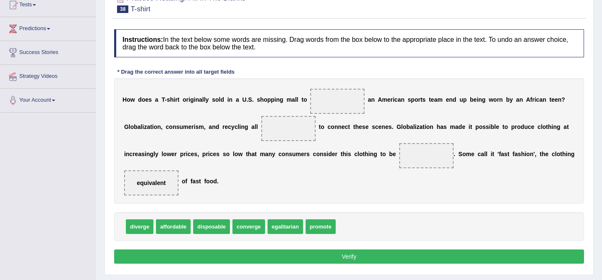
click at [179, 229] on span "affordable" at bounding box center [173, 226] width 35 height 15
drag, startPoint x: 326, startPoint y: 222, endPoint x: 350, endPoint y: 97, distance: 127.3
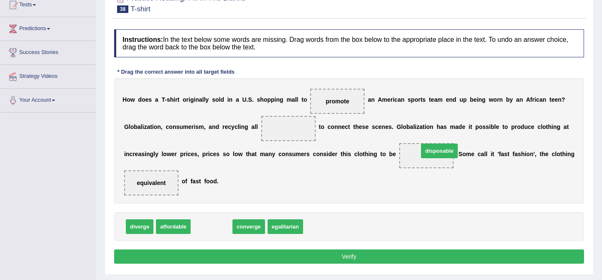
drag, startPoint x: 220, startPoint y: 228, endPoint x: 443, endPoint y: 153, distance: 235.5
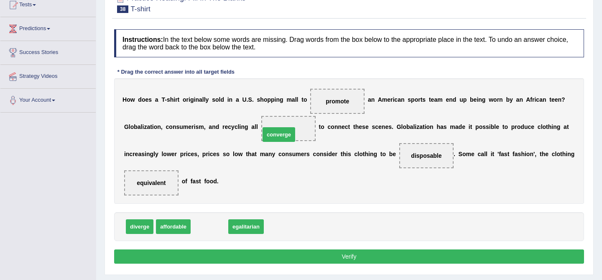
drag, startPoint x: 210, startPoint y: 228, endPoint x: 290, endPoint y: 127, distance: 128.8
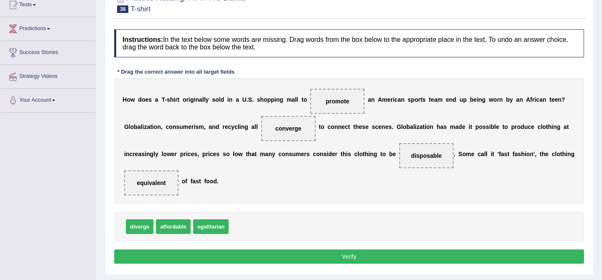
click at [324, 261] on button "Verify" at bounding box center [349, 256] width 470 height 14
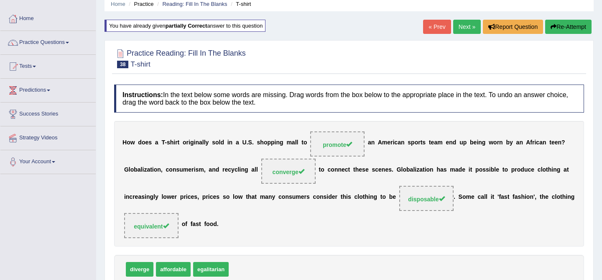
scroll to position [0, 0]
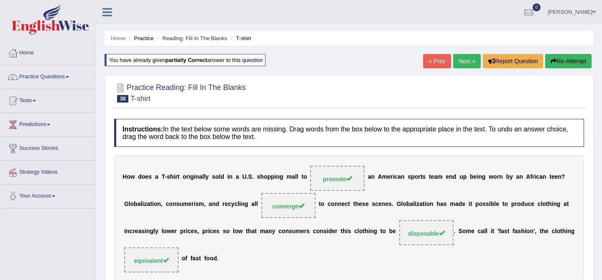
click at [454, 61] on link "Next »" at bounding box center [467, 61] width 28 height 14
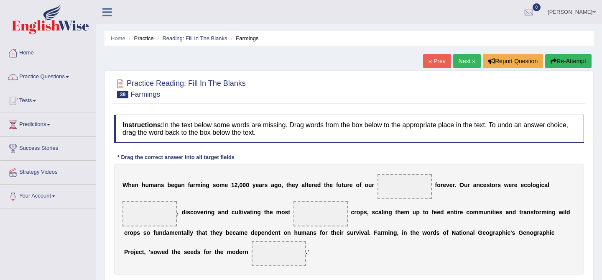
click at [224, 215] on b "n" at bounding box center [223, 212] width 4 height 7
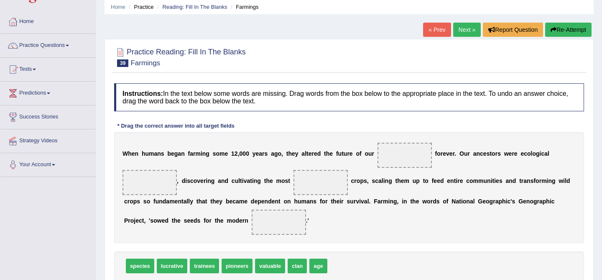
scroll to position [35, 0]
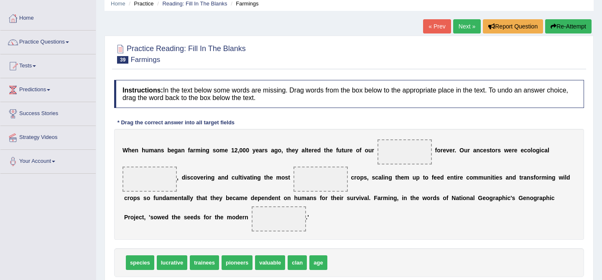
click at [224, 211] on div "W h e n h u m a n s b e g a n f a r m i n g s o m e 1 2 , 0 0 [DATE] o , t h e …" at bounding box center [349, 184] width 470 height 111
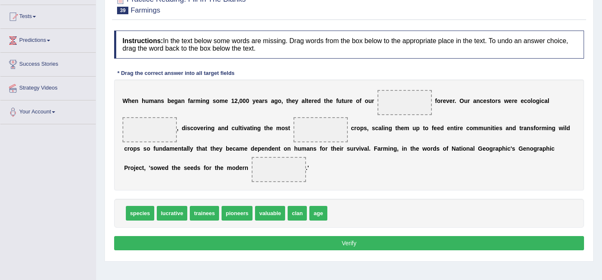
scroll to position [84, 0]
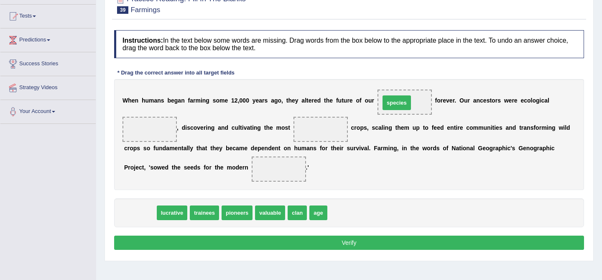
drag, startPoint x: 135, startPoint y: 214, endPoint x: 392, endPoint y: 104, distance: 279.2
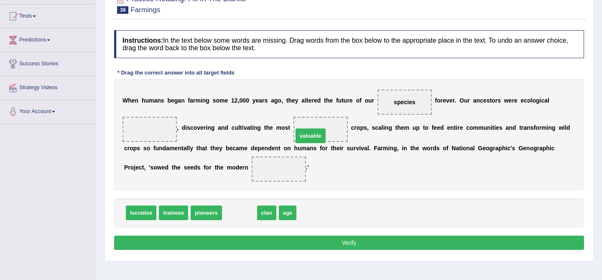
drag, startPoint x: 245, startPoint y: 216, endPoint x: 332, endPoint y: 131, distance: 121.2
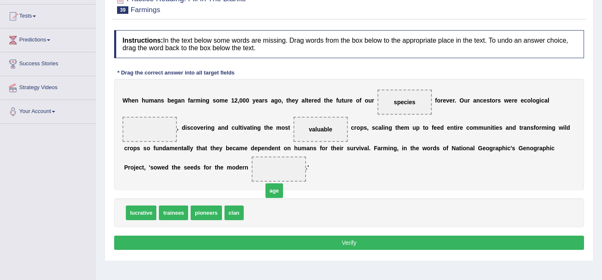
drag, startPoint x: 251, startPoint y: 213, endPoint x: 279, endPoint y: 171, distance: 50.8
drag, startPoint x: 204, startPoint y: 215, endPoint x: 143, endPoint y: 128, distance: 106.2
click at [265, 247] on button "Verify" at bounding box center [349, 242] width 470 height 14
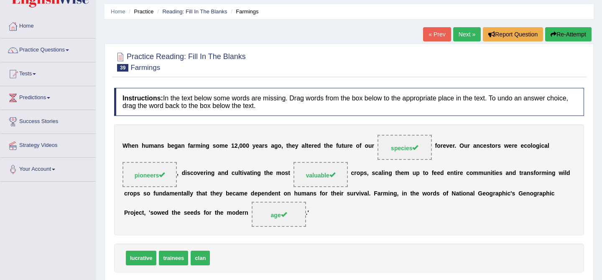
scroll to position [0, 0]
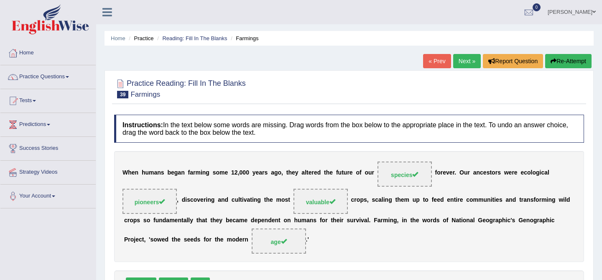
click at [464, 64] on link "Next »" at bounding box center [467, 61] width 28 height 14
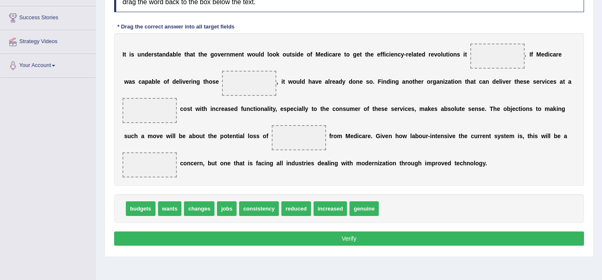
scroll to position [122, 0]
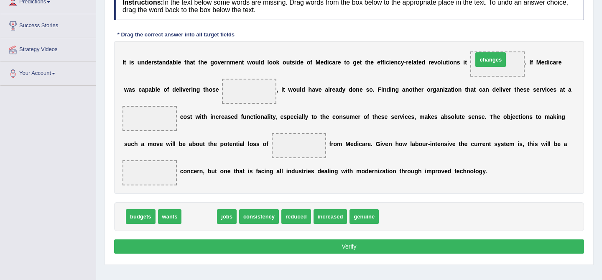
drag, startPoint x: 206, startPoint y: 219, endPoint x: 498, endPoint y: 64, distance: 331.0
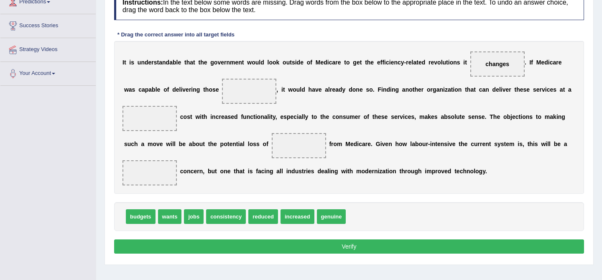
click at [138, 220] on span "budgets" at bounding box center [141, 216] width 30 height 15
drag, startPoint x: 173, startPoint y: 217, endPoint x: 256, endPoint y: 87, distance: 155.0
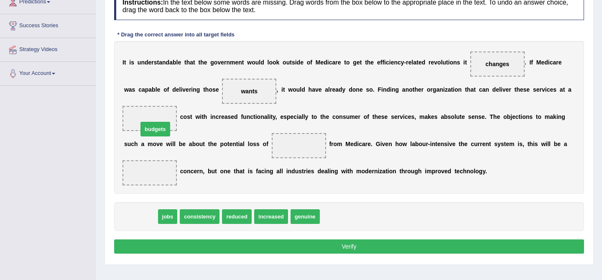
drag, startPoint x: 140, startPoint y: 219, endPoint x: 155, endPoint y: 131, distance: 88.6
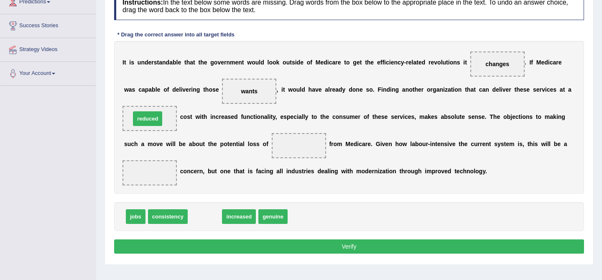
drag, startPoint x: 210, startPoint y: 218, endPoint x: 153, endPoint y: 120, distance: 113.3
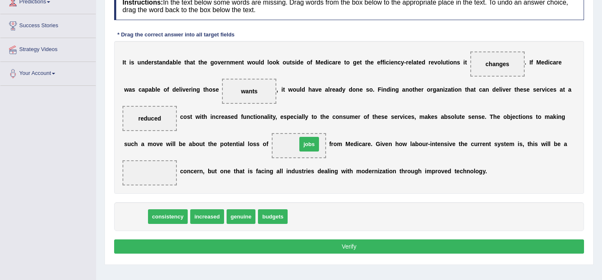
drag, startPoint x: 137, startPoint y: 217, endPoint x: 311, endPoint y: 145, distance: 187.8
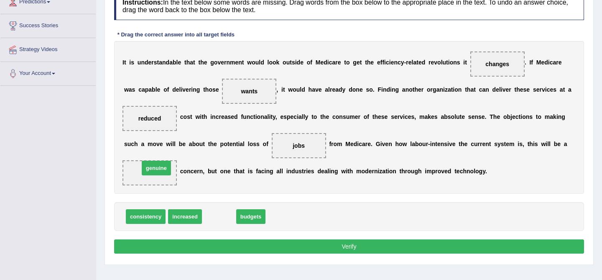
drag, startPoint x: 217, startPoint y: 215, endPoint x: 151, endPoint y: 173, distance: 77.4
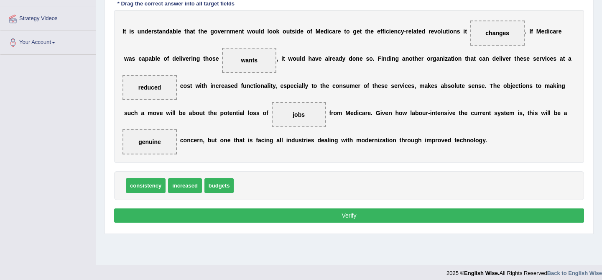
scroll to position [159, 0]
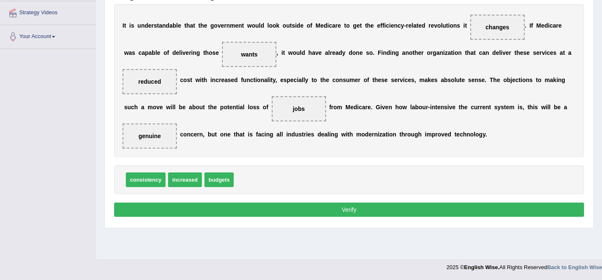
click at [383, 210] on button "Verify" at bounding box center [349, 209] width 470 height 14
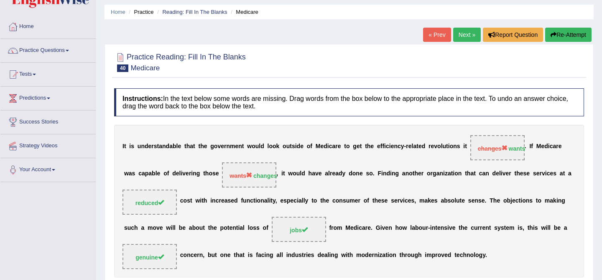
scroll to position [0, 0]
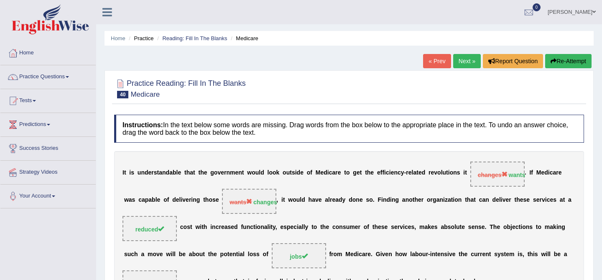
click at [564, 59] on button "Re-Attempt" at bounding box center [568, 61] width 46 height 14
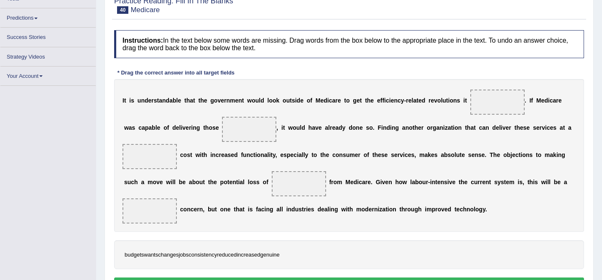
scroll to position [159, 0]
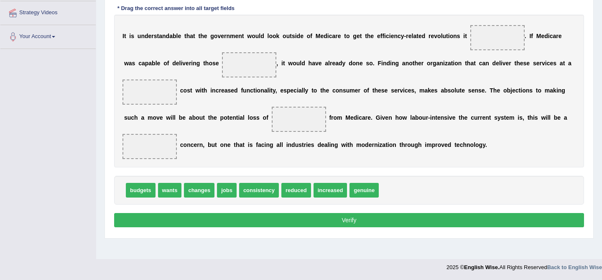
click at [317, 222] on button "Verify" at bounding box center [349, 220] width 470 height 14
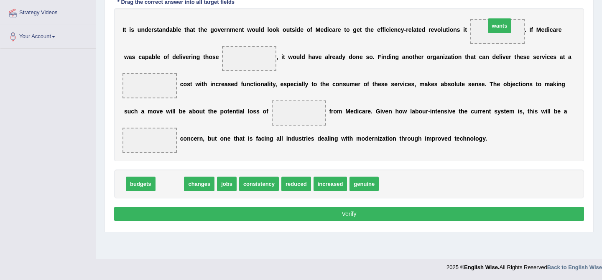
drag, startPoint x: 171, startPoint y: 185, endPoint x: 501, endPoint y: 27, distance: 365.9
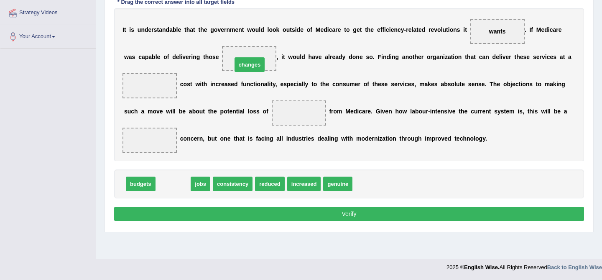
drag, startPoint x: 171, startPoint y: 183, endPoint x: 247, endPoint y: 63, distance: 142.4
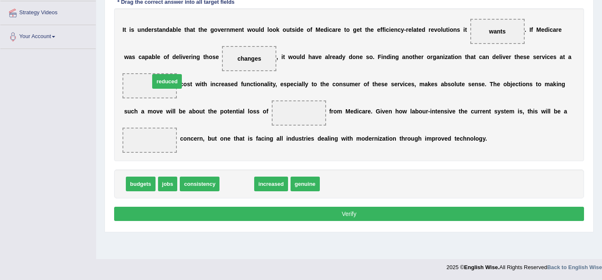
drag, startPoint x: 237, startPoint y: 185, endPoint x: 166, endPoint y: 85, distance: 122.4
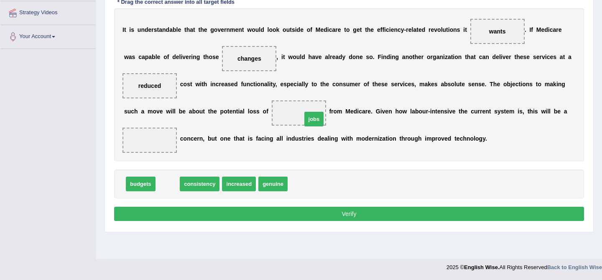
drag, startPoint x: 173, startPoint y: 186, endPoint x: 319, endPoint y: 121, distance: 160.0
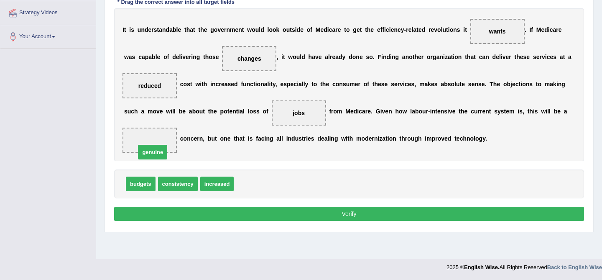
drag, startPoint x: 250, startPoint y: 180, endPoint x: 147, endPoint y: 135, distance: 112.8
click at [273, 219] on button "Verify" at bounding box center [349, 213] width 470 height 14
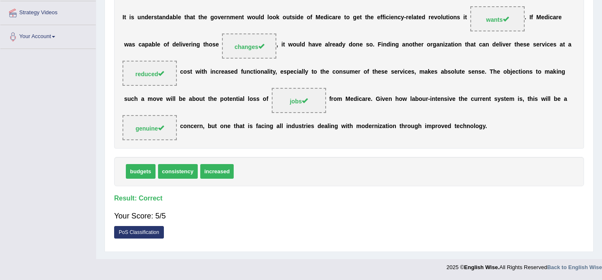
scroll to position [0, 0]
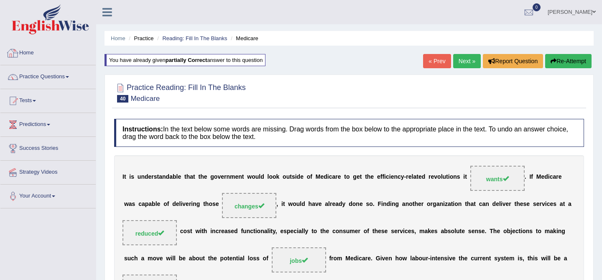
click at [64, 44] on link "Home" at bounding box center [47, 51] width 95 height 21
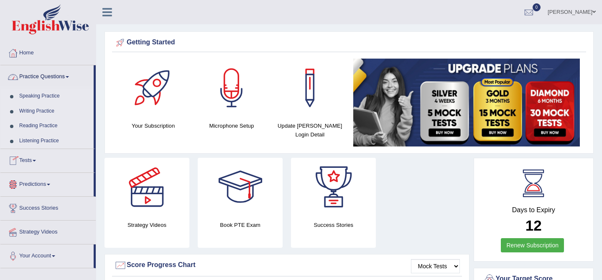
click at [49, 72] on link "Practice Questions" at bounding box center [46, 75] width 93 height 21
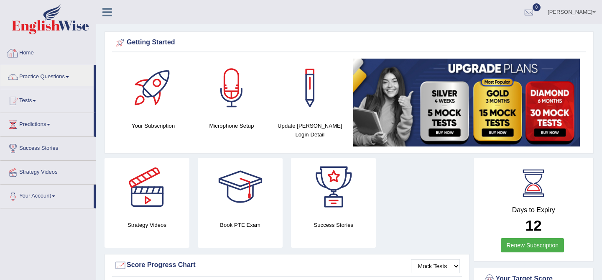
click at [110, 8] on icon at bounding box center [107, 12] width 10 height 11
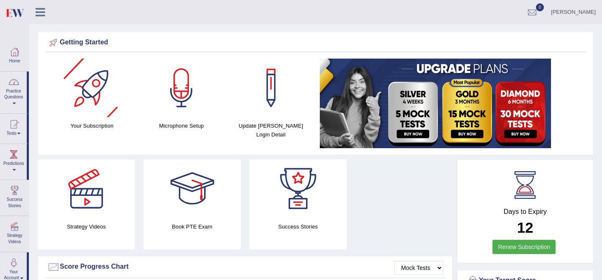
click at [10, 96] on link "Practice Questions" at bounding box center [13, 90] width 26 height 39
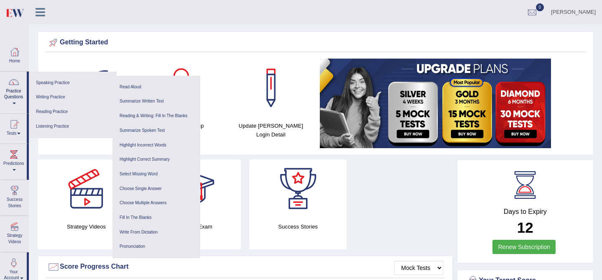
click at [48, 113] on link "Reading Practice" at bounding box center [72, 111] width 79 height 15
click at [164, 114] on link "Reading & Writing: Fill In The Blanks" at bounding box center [156, 116] width 79 height 15
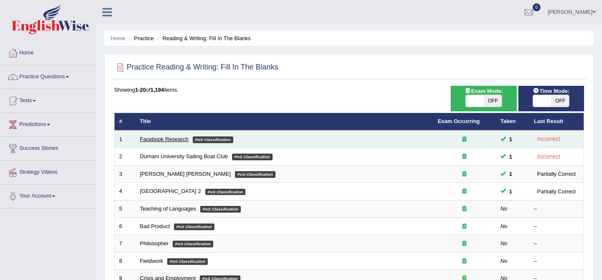
click at [148, 140] on link "Facebook Research" at bounding box center [164, 139] width 48 height 6
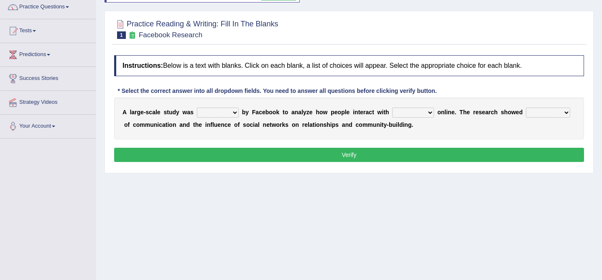
scroll to position [74, 0]
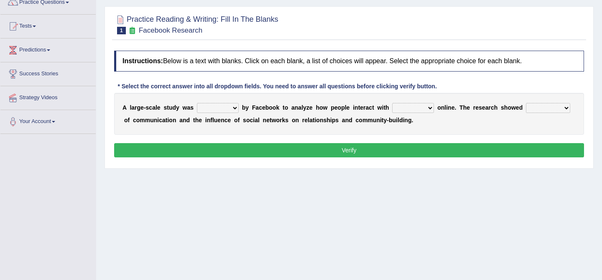
click at [229, 106] on select "surveyed had asked made" at bounding box center [218, 108] width 42 height 10
select select "surveyed"
click at [415, 107] on select "together all each other another" at bounding box center [413, 108] width 42 height 10
select select "each other"
click at [543, 108] on select "advantages standards fellowships patterns" at bounding box center [548, 108] width 44 height 10
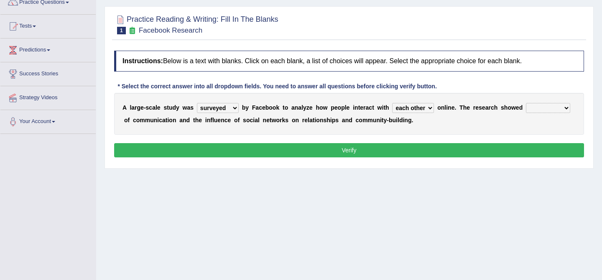
select select "advantages"
click at [479, 150] on button "Verify" at bounding box center [349, 150] width 470 height 14
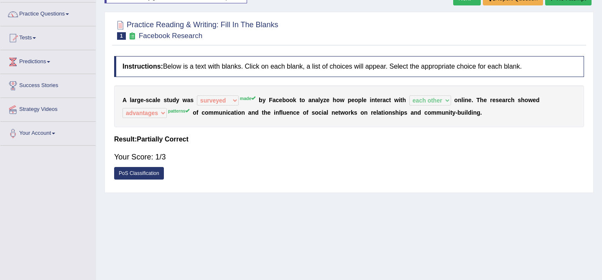
scroll to position [62, 0]
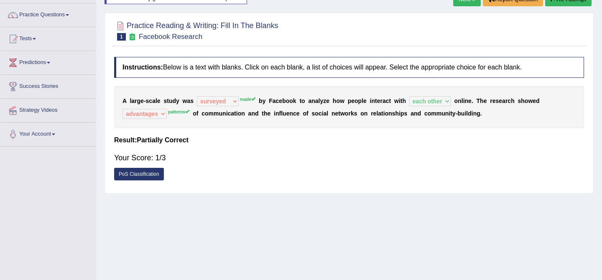
click at [479, 149] on div "Your Score: 1/3" at bounding box center [349, 158] width 470 height 20
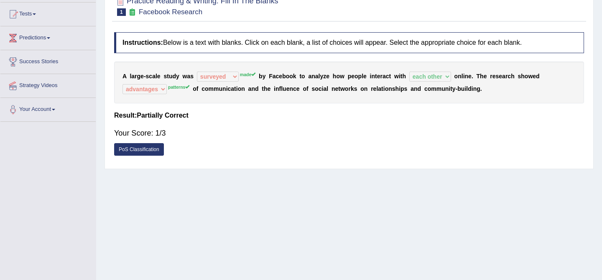
scroll to position [0, 0]
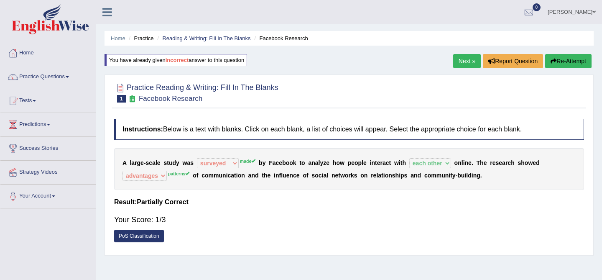
click at [557, 60] on button "Re-Attempt" at bounding box center [568, 61] width 46 height 14
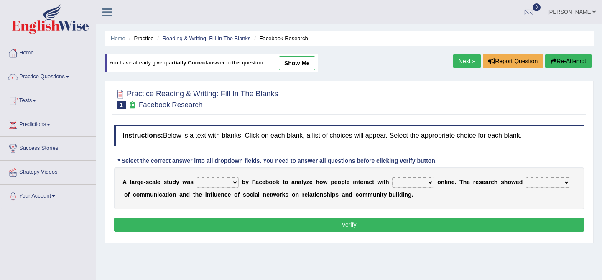
click at [214, 181] on select "surveyed had asked made" at bounding box center [218, 182] width 42 height 10
select select "made"
click at [548, 180] on select "advantages standards fellowships patterns" at bounding box center [548, 182] width 44 height 10
select select "patterns"
click at [409, 179] on select "together all each other another" at bounding box center [413, 182] width 42 height 10
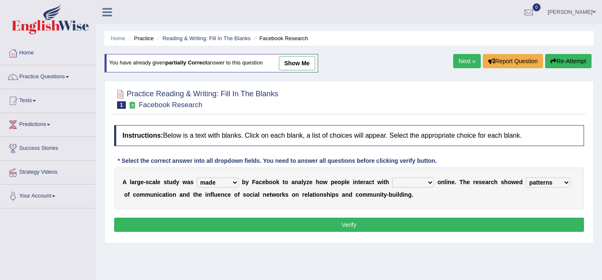
select select "each other"
click at [418, 214] on div "Instructions: Below is a text with blanks. Click on each blank, a list of choic…" at bounding box center [349, 179] width 474 height 117
click at [418, 222] on button "Verify" at bounding box center [349, 224] width 470 height 14
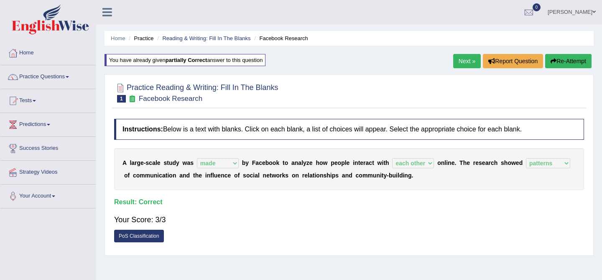
click at [460, 61] on link "Next »" at bounding box center [467, 61] width 28 height 14
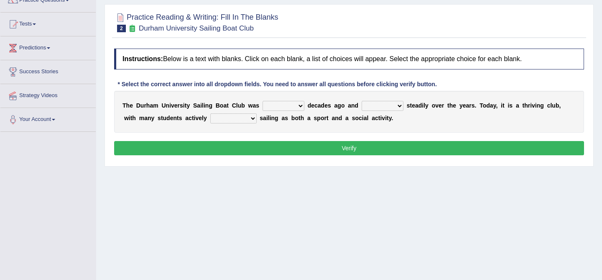
scroll to position [80, 0]
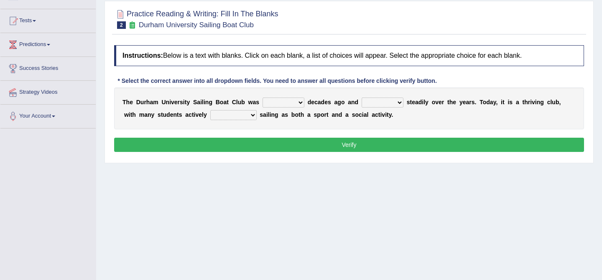
click at [280, 98] on select "found fund founded find" at bounding box center [283, 102] width 42 height 10
select select "founded"
click at [380, 104] on select "grow growing has grown grown" at bounding box center [383, 102] width 42 height 10
select select "grown"
click at [384, 100] on select "grow growing has grown grown" at bounding box center [383, 102] width 42 height 10
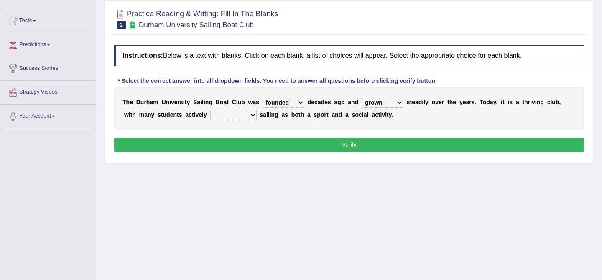
click at [214, 116] on select "enjoy enjoyed are enjoying enjoying" at bounding box center [233, 115] width 46 height 10
select select "enjoying"
click at [248, 143] on button "Verify" at bounding box center [349, 145] width 470 height 14
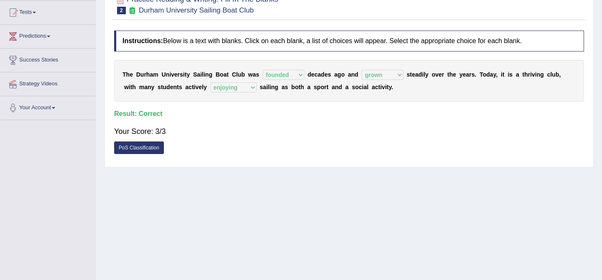
scroll to position [89, 0]
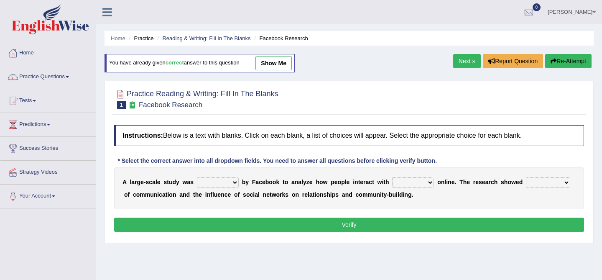
click at [106, 16] on icon at bounding box center [107, 12] width 10 height 11
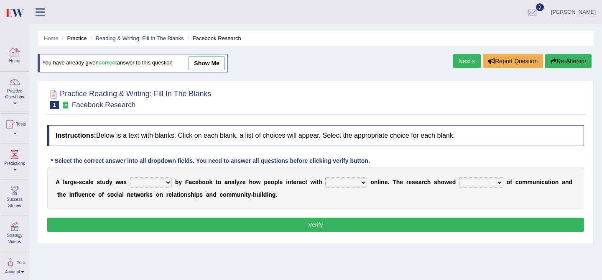
click at [23, 61] on link "Home" at bounding box center [14, 54] width 28 height 27
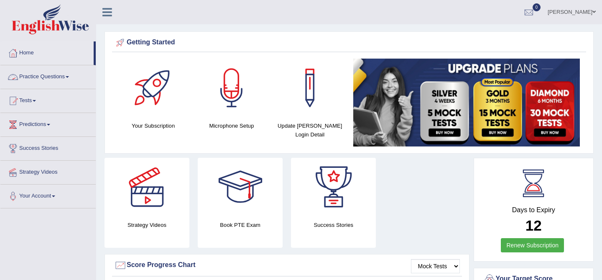
click at [51, 74] on link "Practice Questions" at bounding box center [47, 75] width 95 height 21
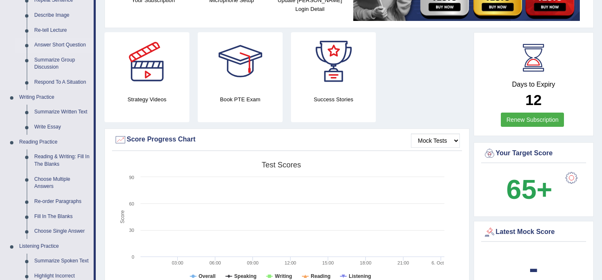
scroll to position [126, 0]
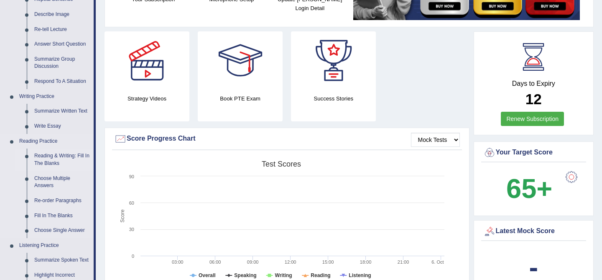
click at [50, 160] on link "Reading & Writing: Fill In The Blanks" at bounding box center [62, 159] width 63 height 22
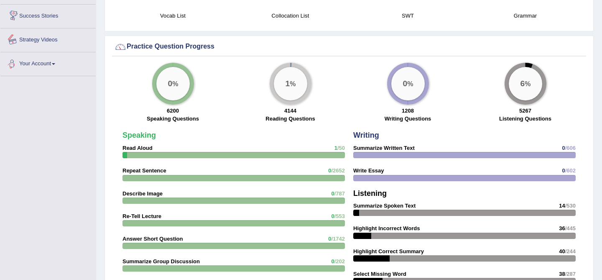
scroll to position [553, 0]
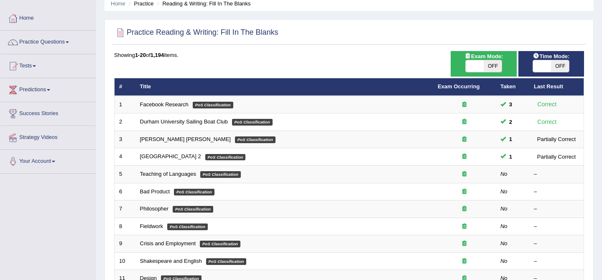
scroll to position [38, 0]
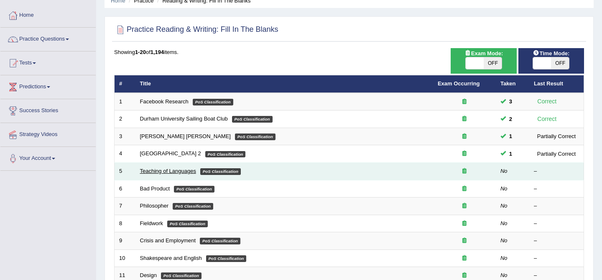
click at [140, 170] on link "Teaching of Languages" at bounding box center [168, 171] width 56 height 6
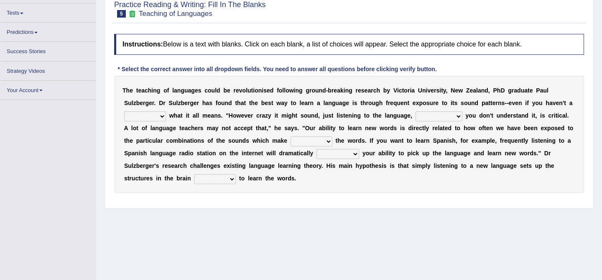
scroll to position [84, 0]
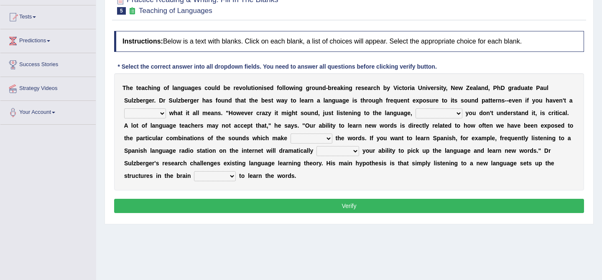
click at [162, 106] on div "T h e t e a c h i n g o f l a n g u a g e s c o u l d b e r e v o l u t i o n i…" at bounding box center [349, 131] width 470 height 117
click at [153, 118] on select "dew claw clue due" at bounding box center [145, 113] width 42 height 10
select select "clue"
click at [427, 113] on select "but also all together even though if so" at bounding box center [438, 113] width 47 height 10
select select "even though"
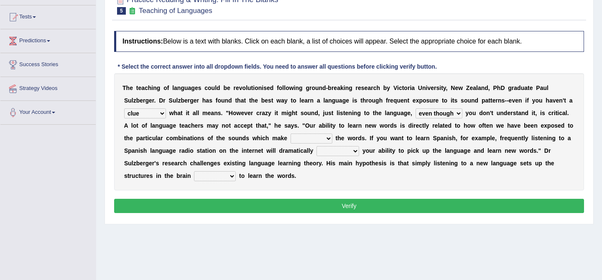
click at [316, 139] on select "down up of on" at bounding box center [311, 138] width 42 height 10
click at [313, 135] on select "down up of on" at bounding box center [311, 138] width 42 height 10
select select "up"
click at [337, 147] on select "evaluate exaggerate describe boost" at bounding box center [337, 151] width 43 height 10
select select "evaluate"
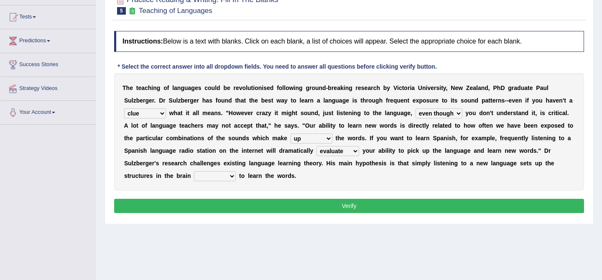
click at [206, 175] on select "requiring required directed to require" at bounding box center [215, 176] width 42 height 10
select select "required"
click at [246, 210] on button "Verify" at bounding box center [349, 206] width 470 height 14
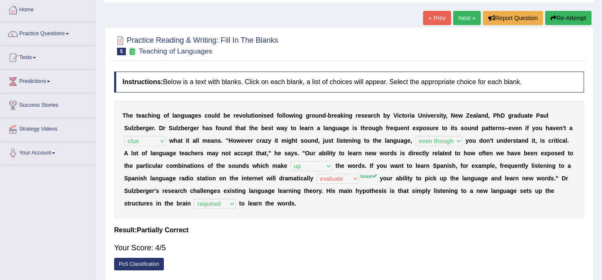
scroll to position [0, 0]
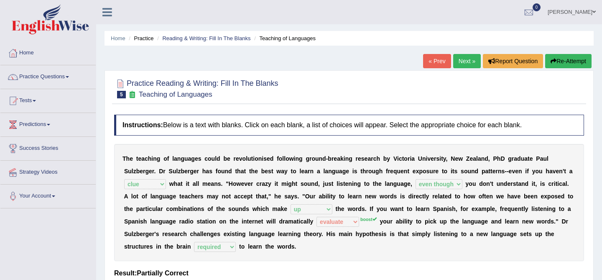
click at [464, 58] on link "Next »" at bounding box center [467, 61] width 28 height 14
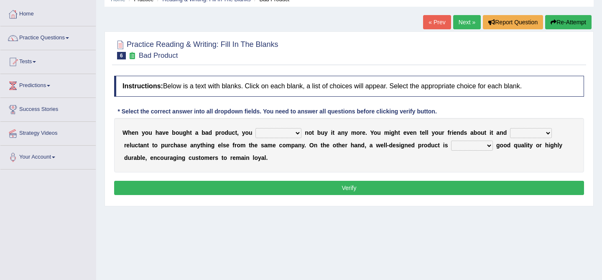
scroll to position [43, 0]
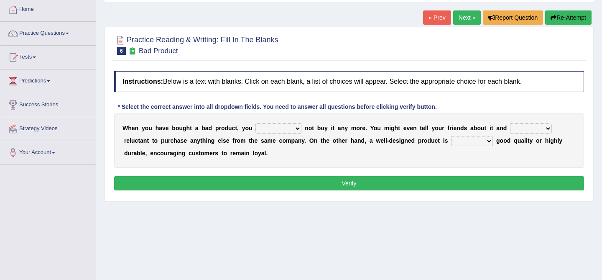
click at [273, 125] on select "would have should have should" at bounding box center [278, 128] width 46 height 10
select select "would"
click at [527, 125] on select "is are be being" at bounding box center [531, 128] width 42 height 10
select select "be"
click at [473, 136] on select "both also neither either" at bounding box center [472, 141] width 42 height 10
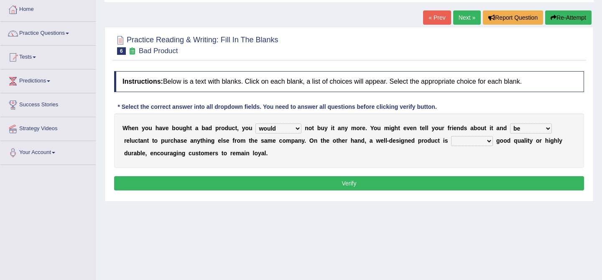
select select "either"
click at [445, 185] on button "Verify" at bounding box center [349, 183] width 470 height 14
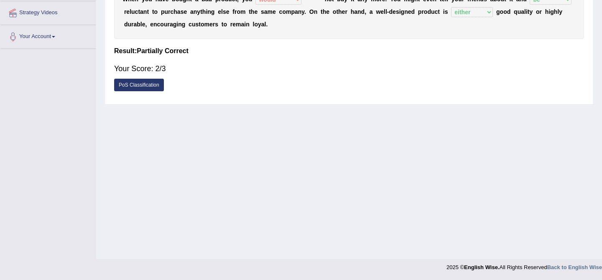
scroll to position [0, 0]
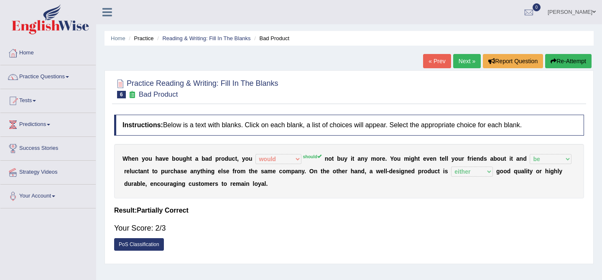
click at [469, 54] on link "Next »" at bounding box center [467, 61] width 28 height 14
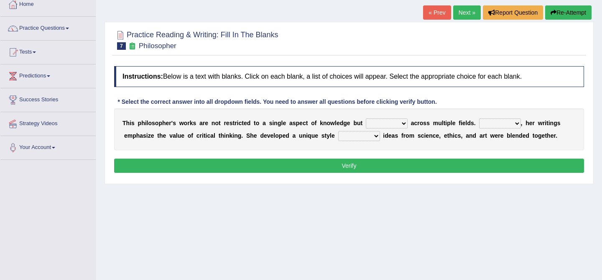
scroll to position [49, 0]
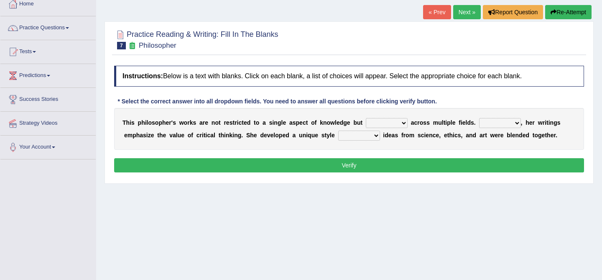
click at [373, 124] on select "constrain contain assemble extend" at bounding box center [387, 123] width 42 height 10
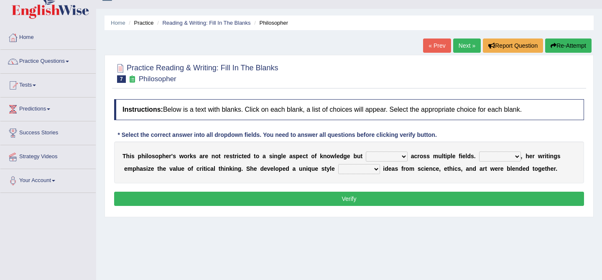
scroll to position [13, 0]
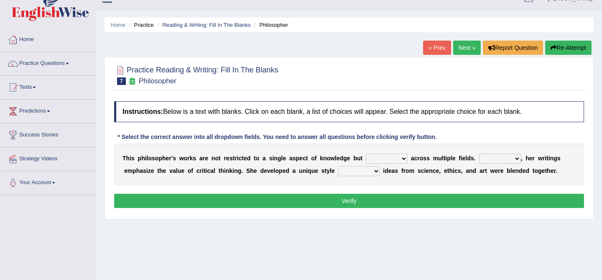
click at [373, 157] on select "constrain contain assemble extend" at bounding box center [387, 158] width 42 height 10
